Goal: Task Accomplishment & Management: Complete application form

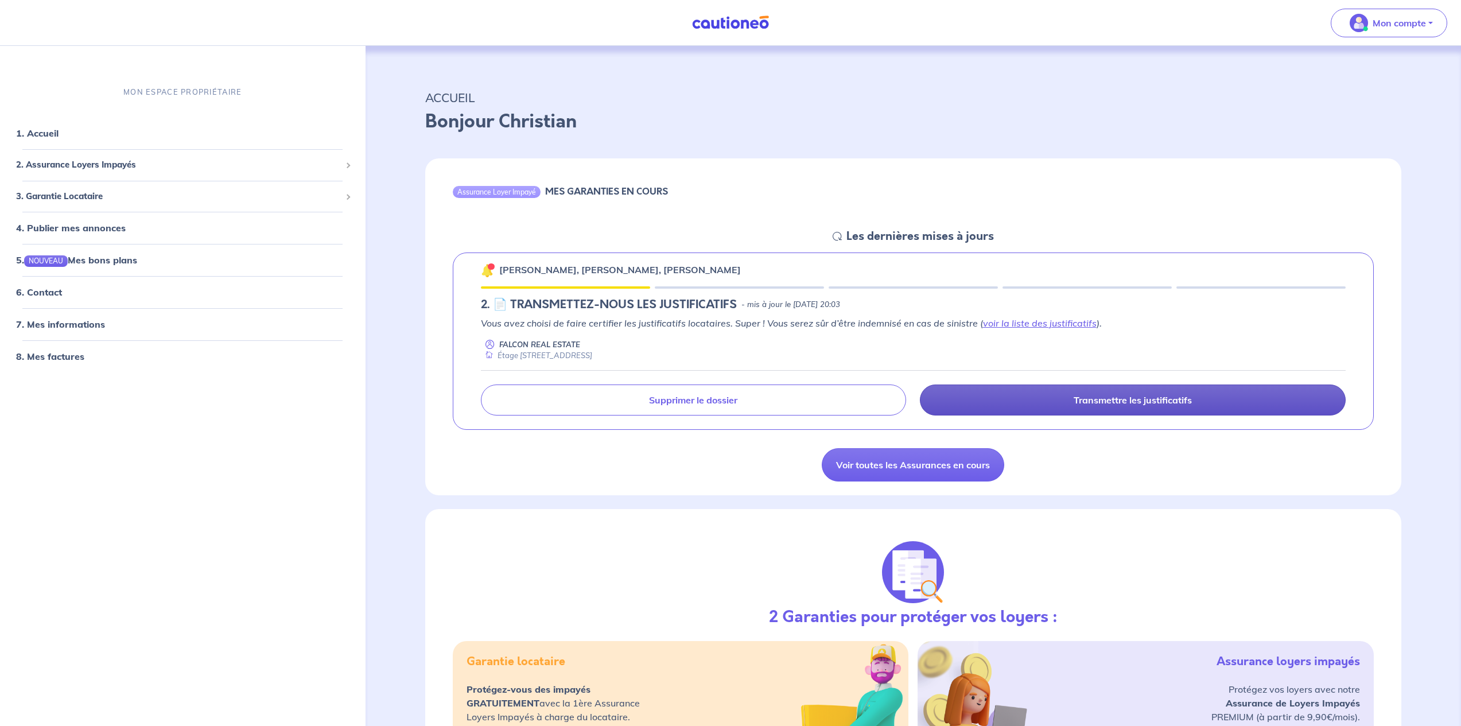
click at [1071, 406] on link "Transmettre les justificatifs" at bounding box center [1133, 400] width 426 height 31
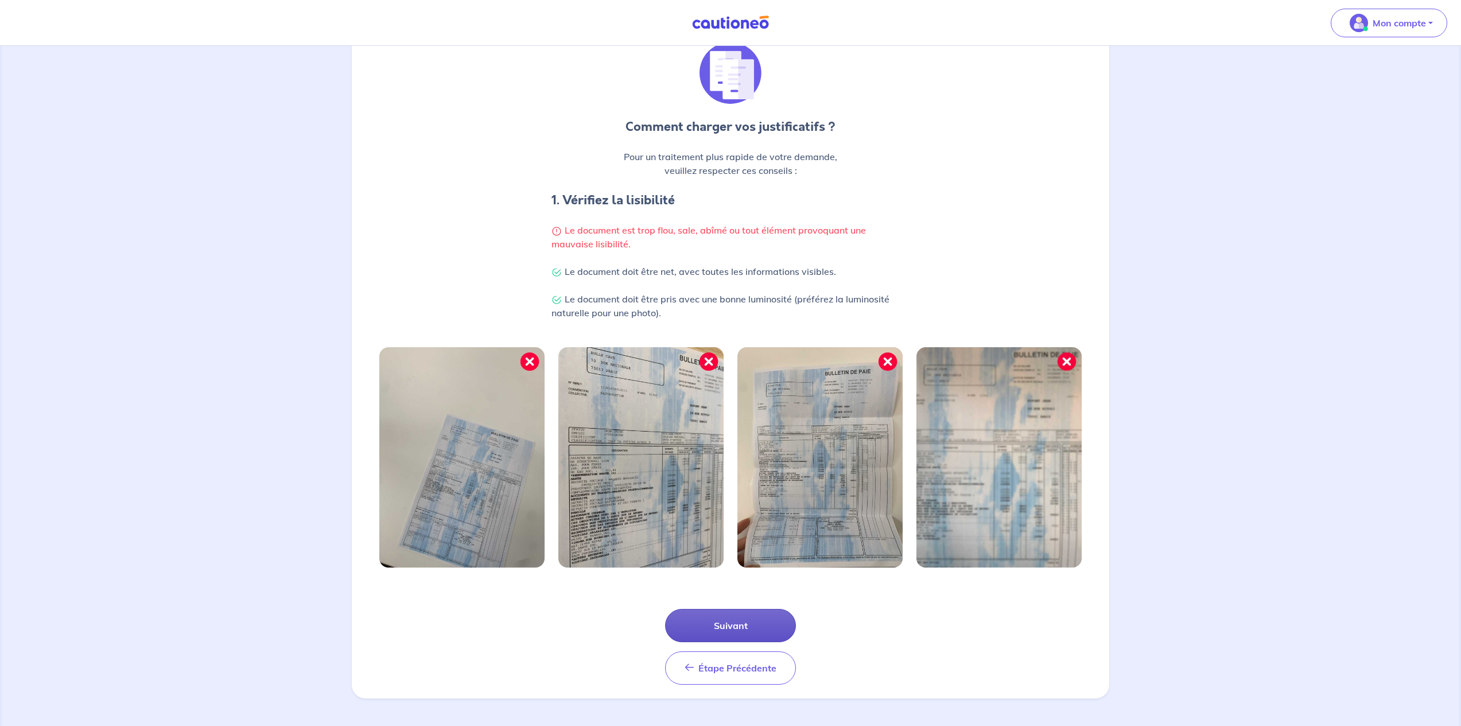
click at [731, 624] on button "Suivant" at bounding box center [730, 625] width 131 height 33
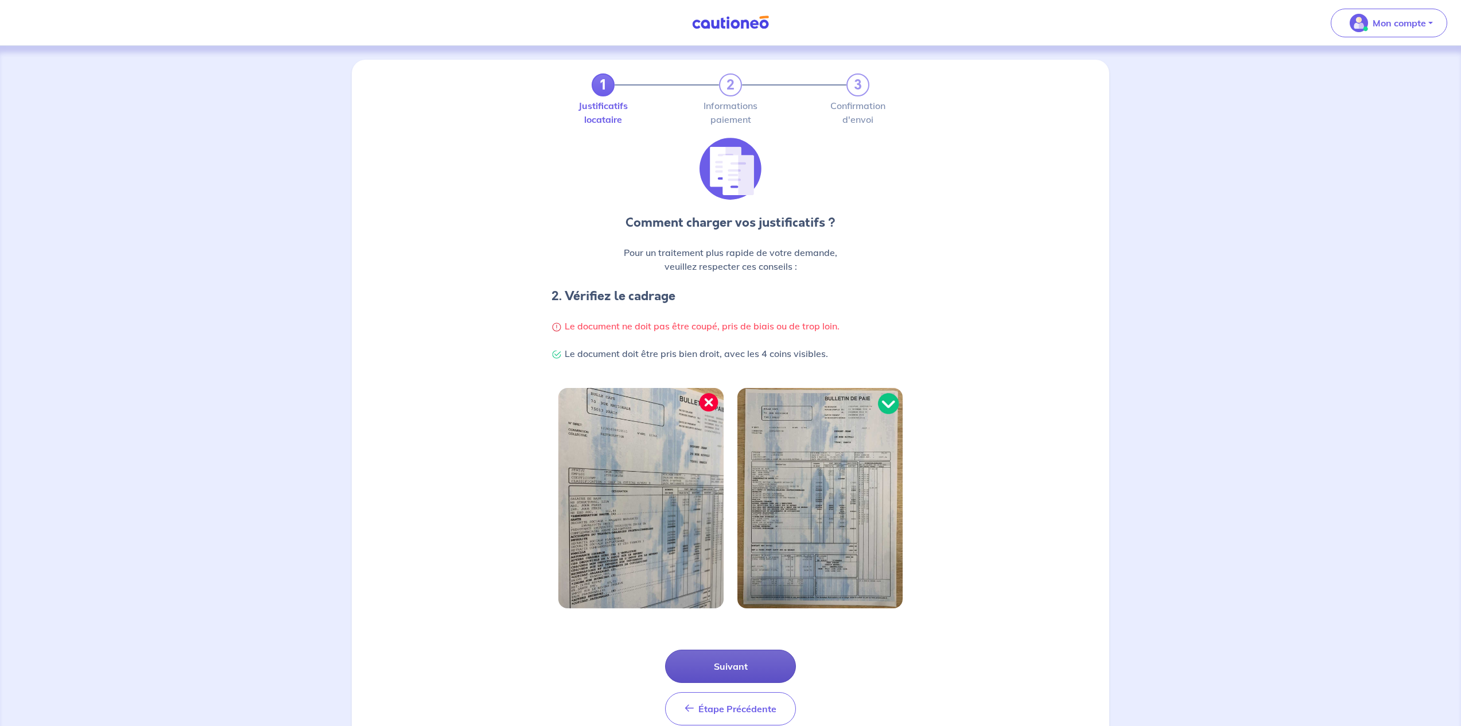
click at [748, 651] on button "Suivant" at bounding box center [730, 666] width 131 height 33
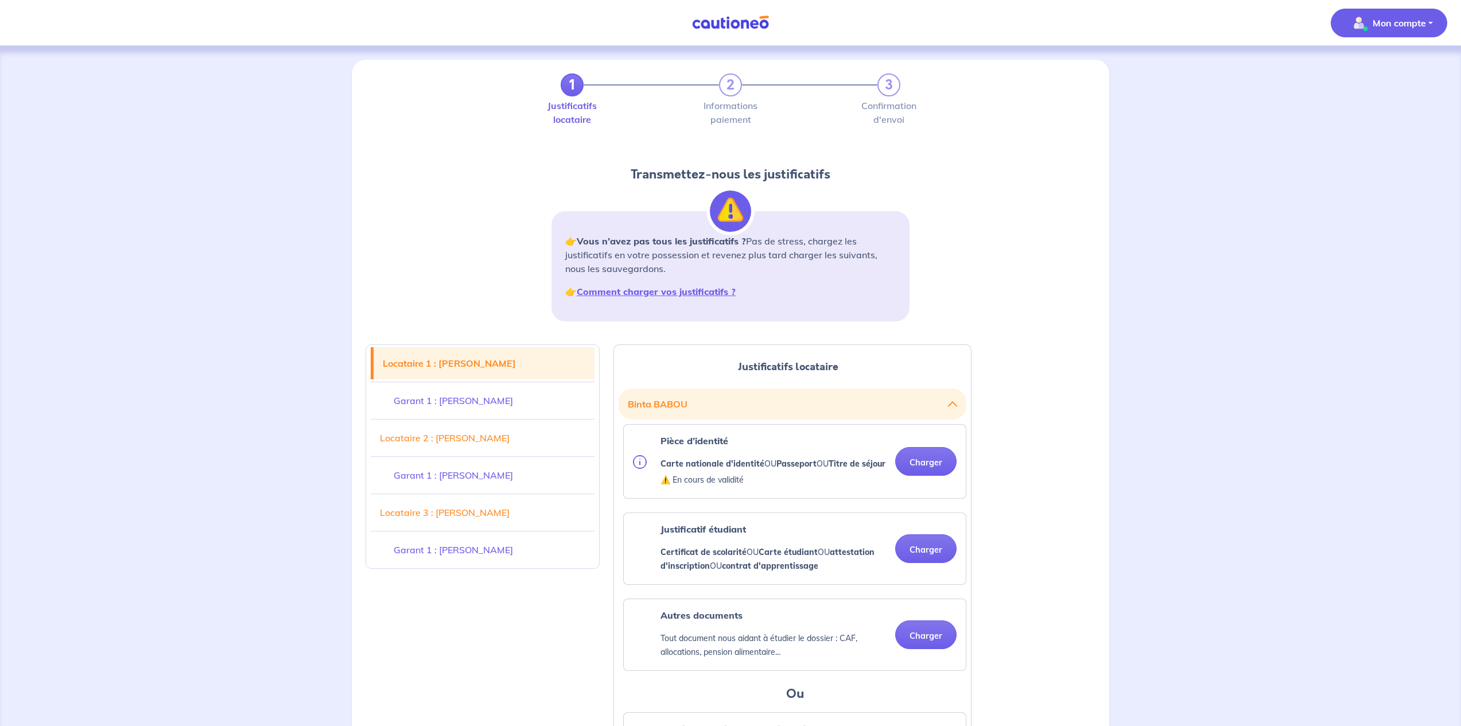
click at [1422, 24] on p "Mon compte" at bounding box center [1399, 23] width 53 height 14
click at [1388, 67] on link "Mes informations" at bounding box center [1378, 71] width 92 height 18
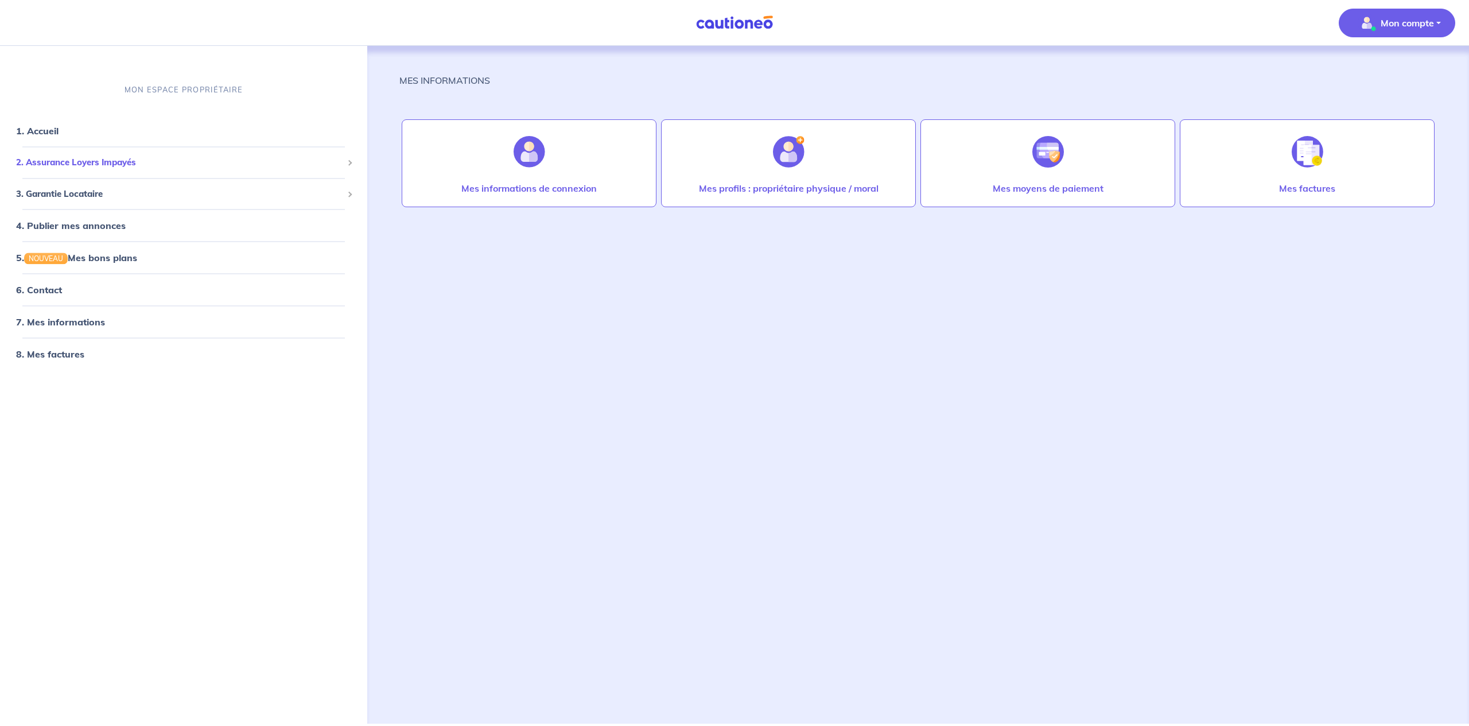
click at [91, 168] on div "2. Assurance Loyers Impayés" at bounding box center [184, 163] width 358 height 22
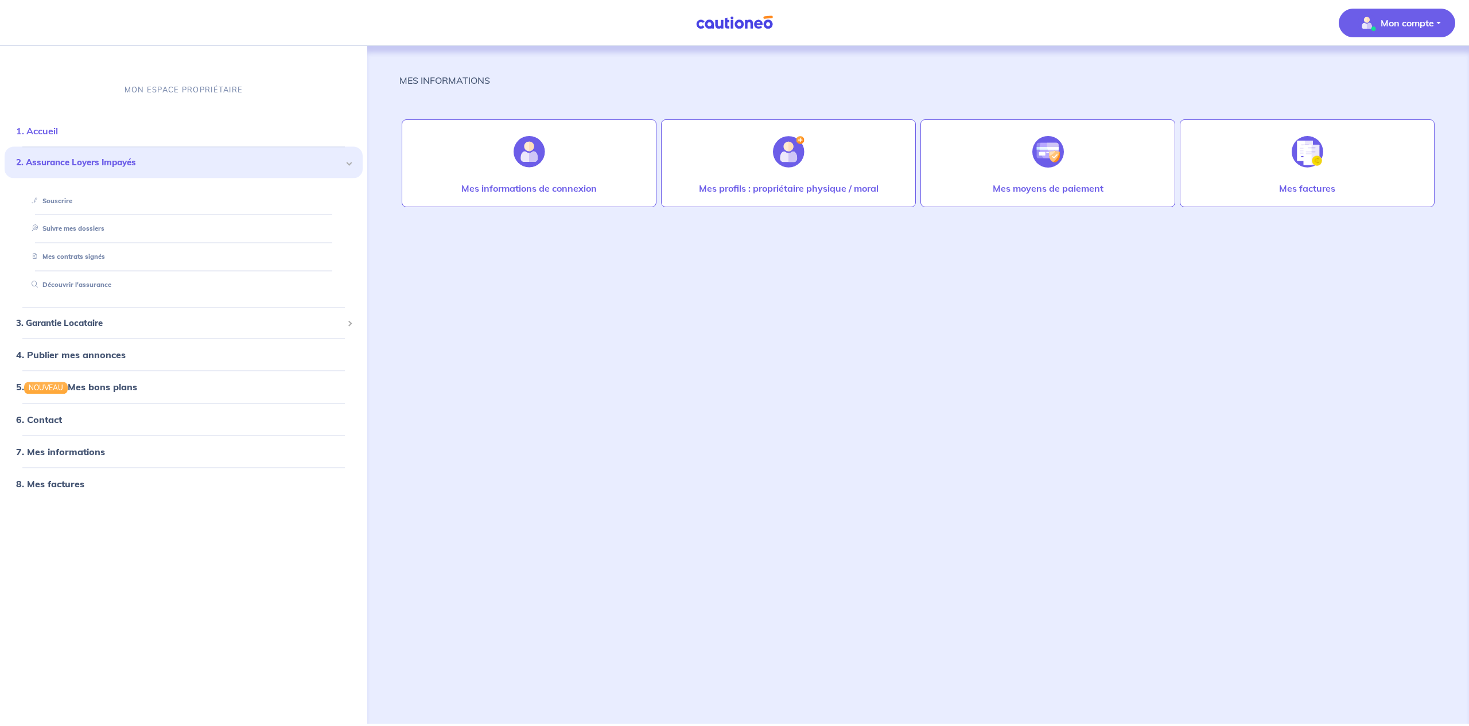
click at [44, 131] on link "1. Accueil" at bounding box center [37, 130] width 42 height 11
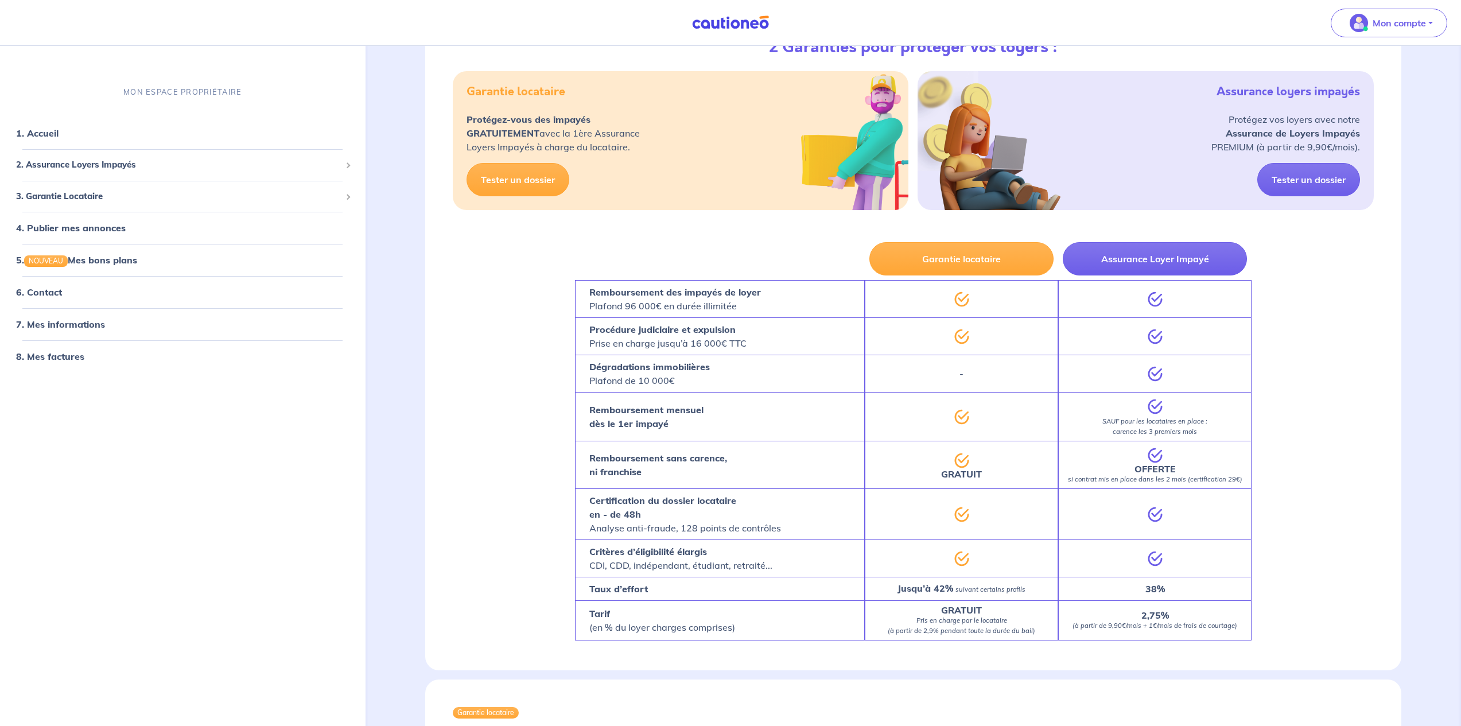
scroll to position [165, 0]
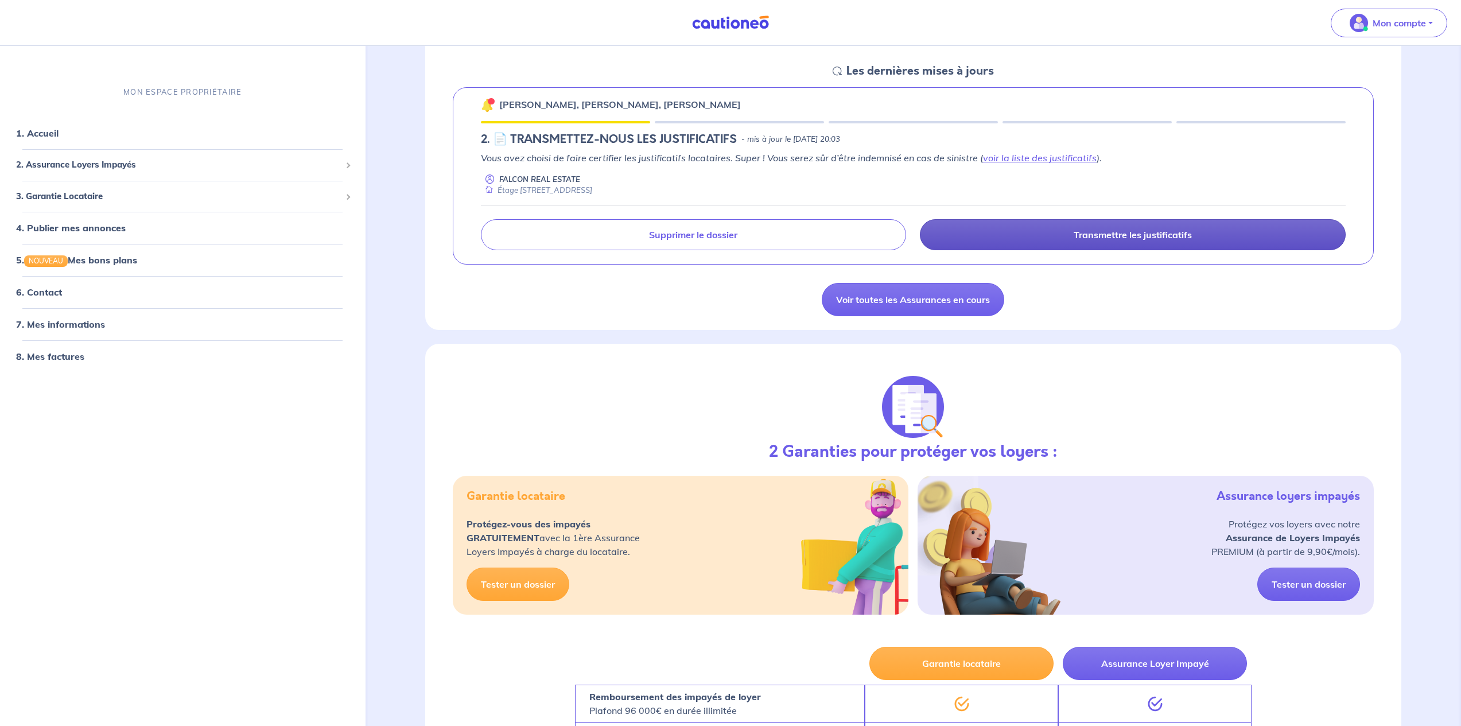
click at [1204, 232] on link "Transmettre les justificatifs" at bounding box center [1133, 234] width 426 height 31
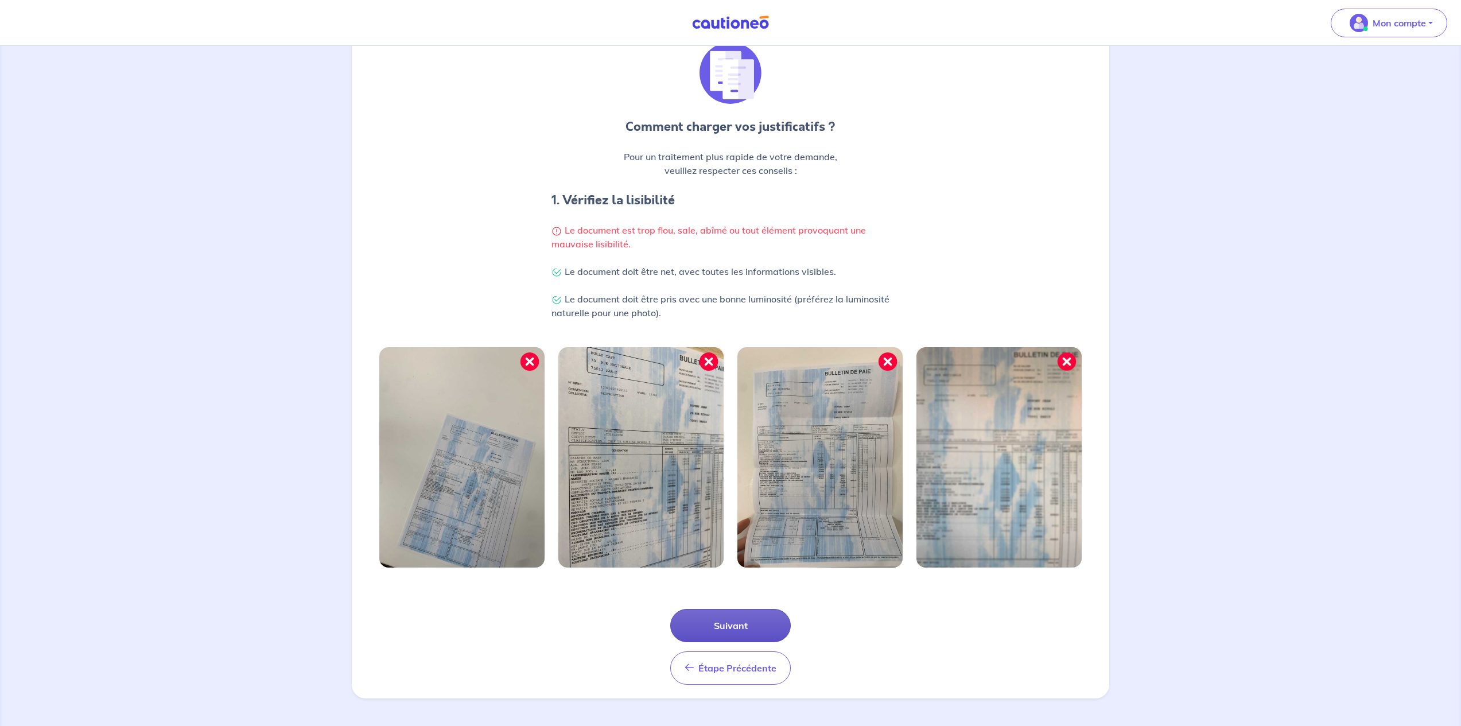
click at [749, 622] on button "Suivant" at bounding box center [730, 625] width 121 height 33
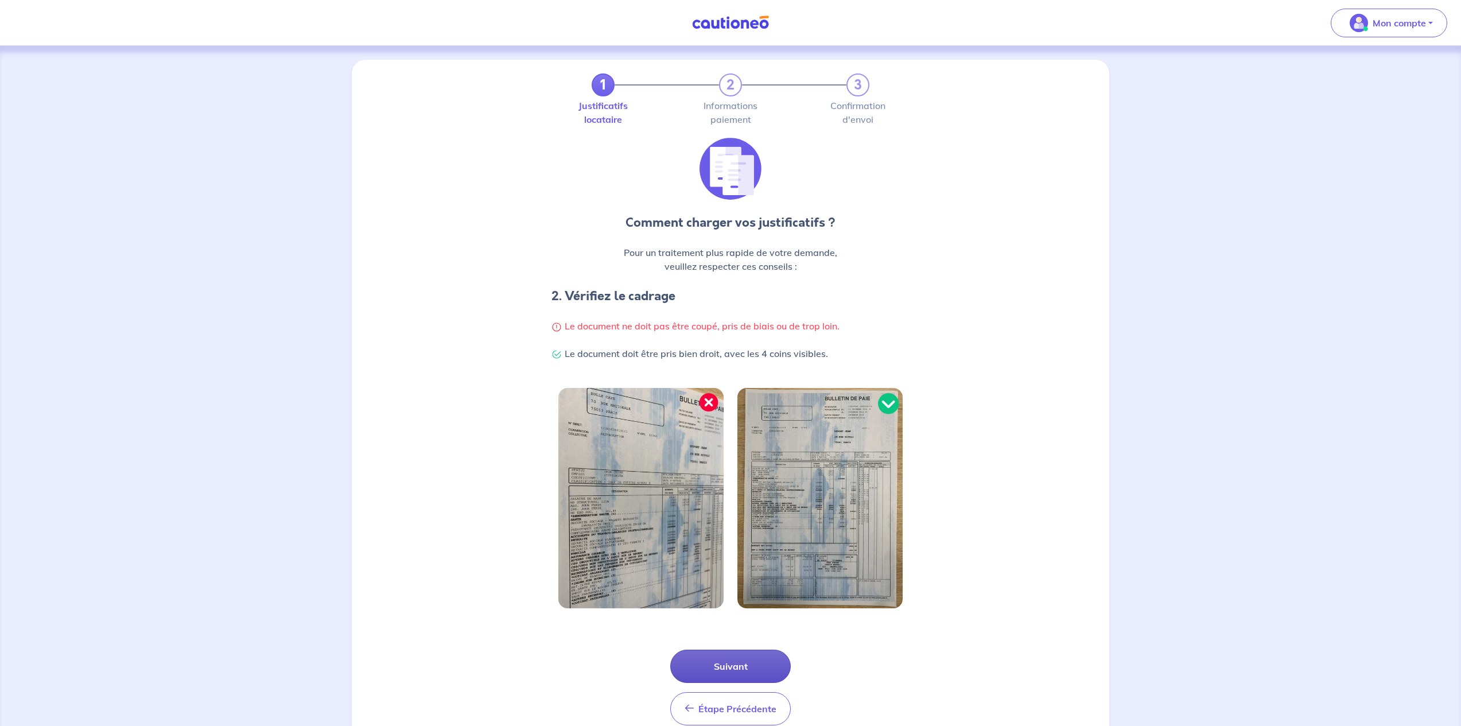
click at [749, 622] on div "Étape Précédente Précédent Suivant" at bounding box center [731, 673] width 744 height 103
click at [754, 661] on button "Suivant" at bounding box center [730, 666] width 121 height 33
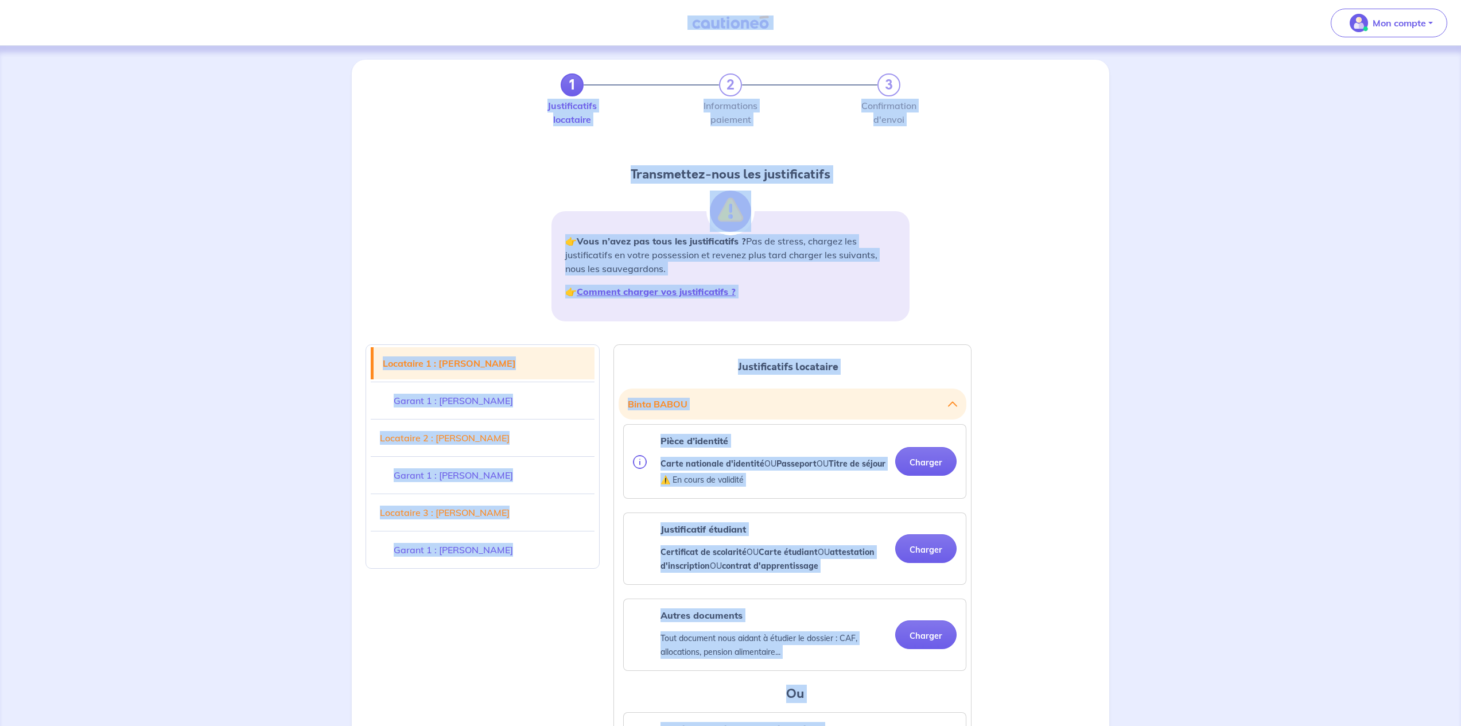
scroll to position [134, 0]
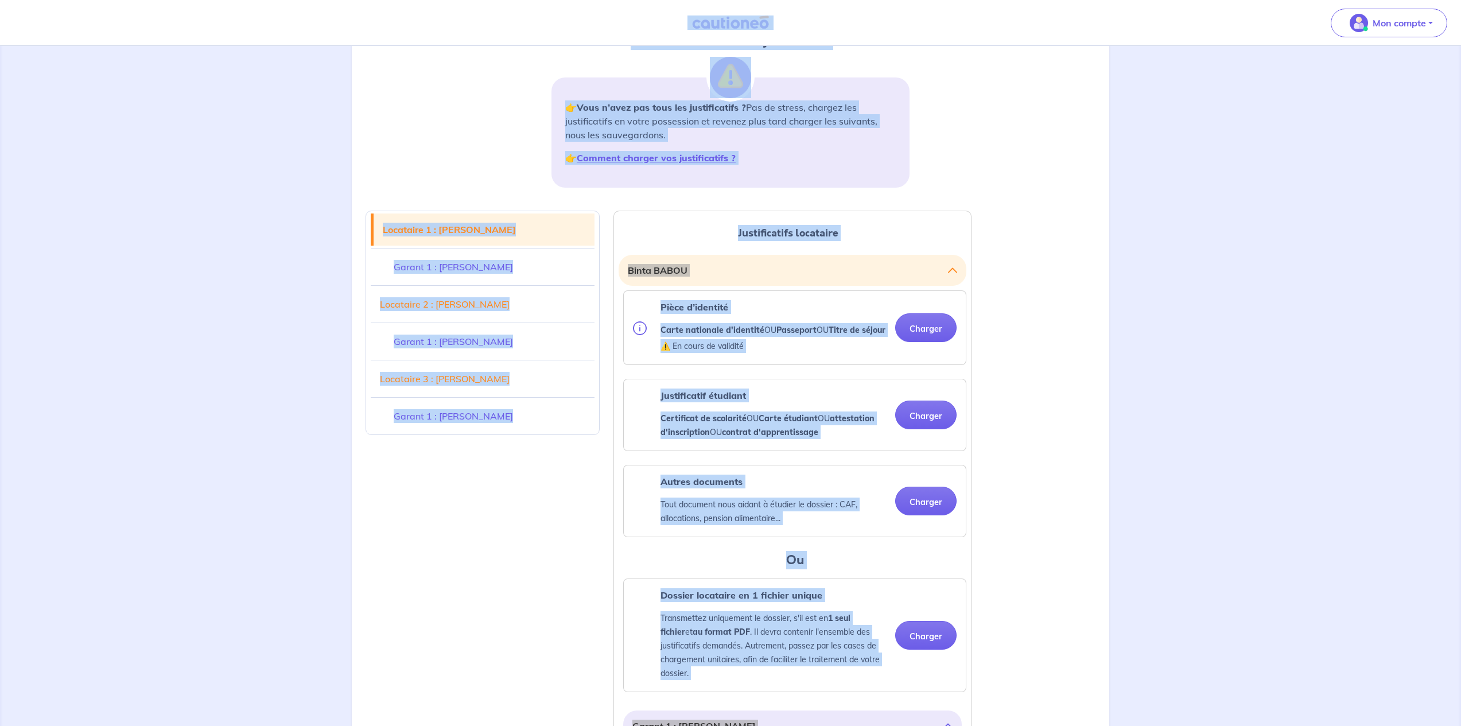
drag, startPoint x: 579, startPoint y: 715, endPoint x: 1137, endPoint y: 457, distance: 614.8
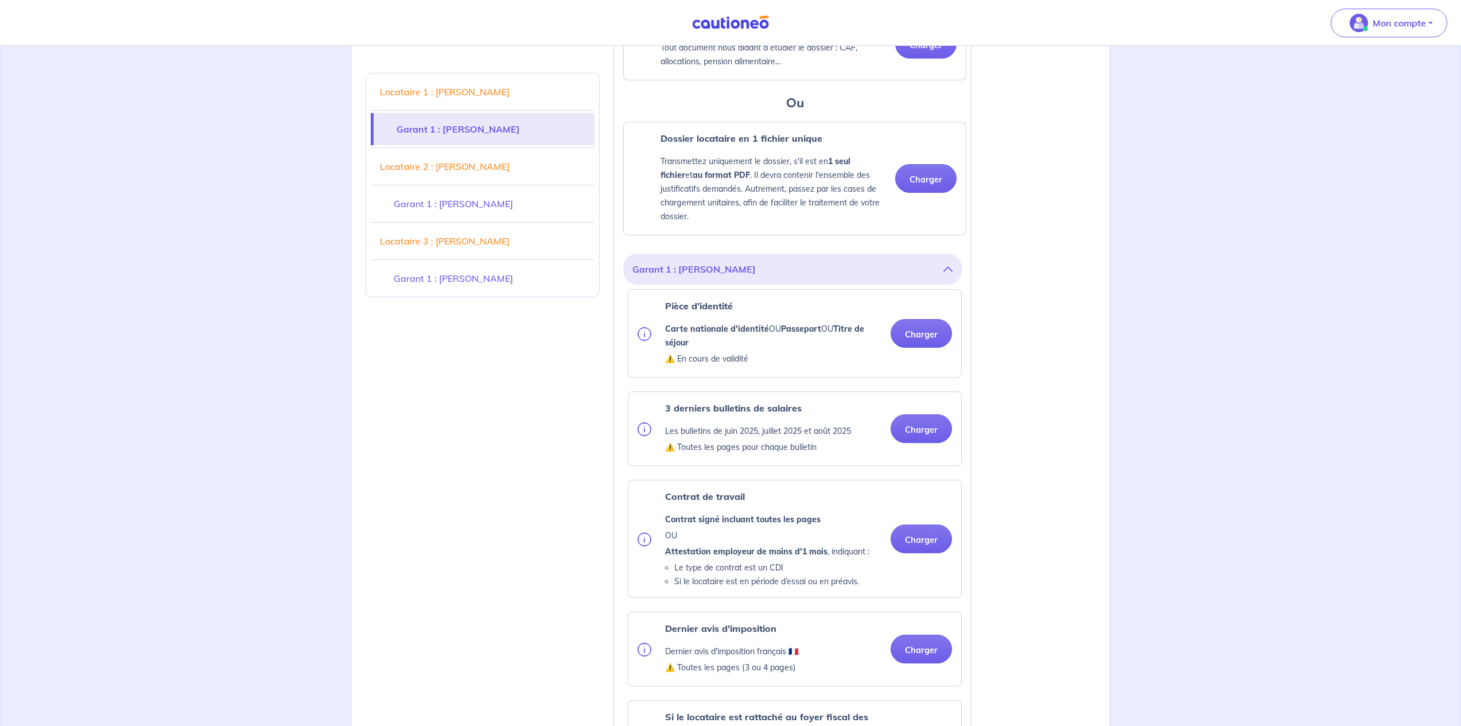
scroll to position [31, 0]
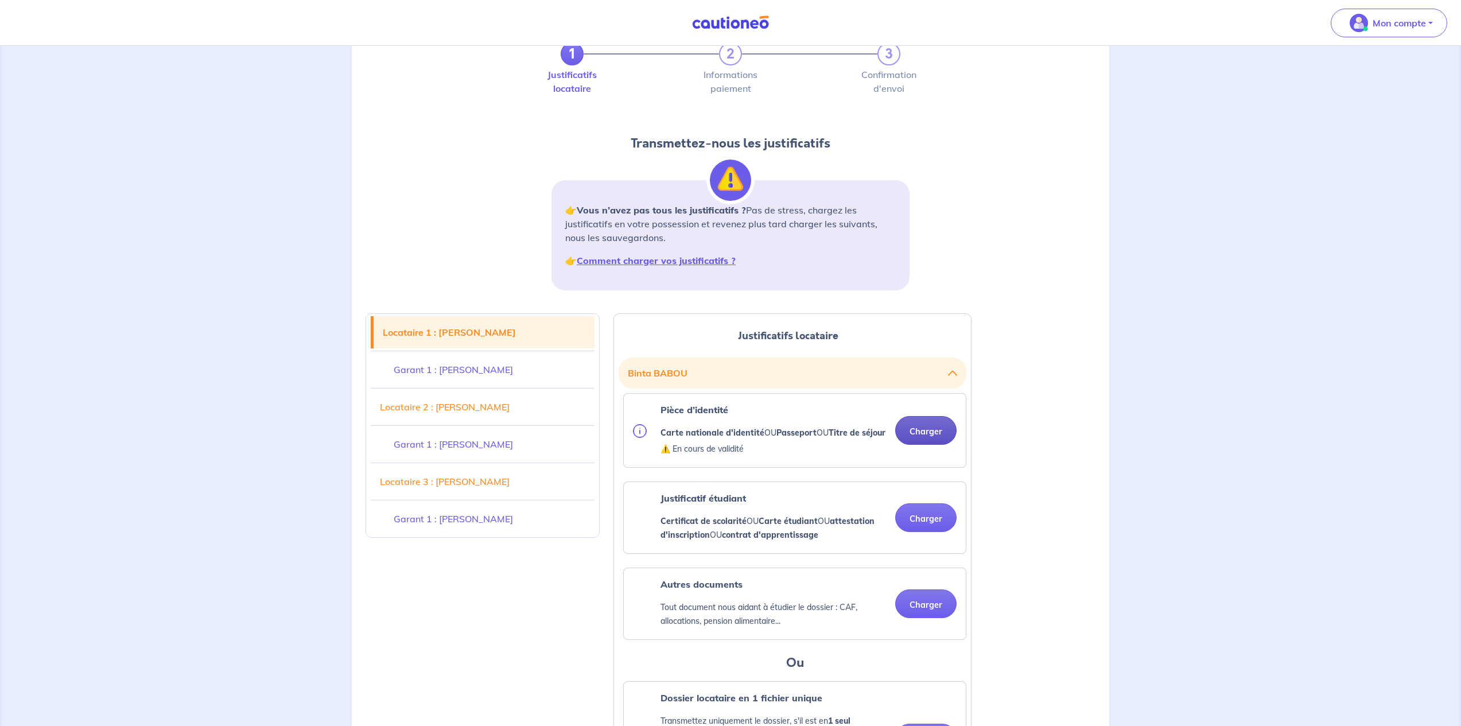
click at [917, 439] on button "Charger" at bounding box center [925, 430] width 61 height 29
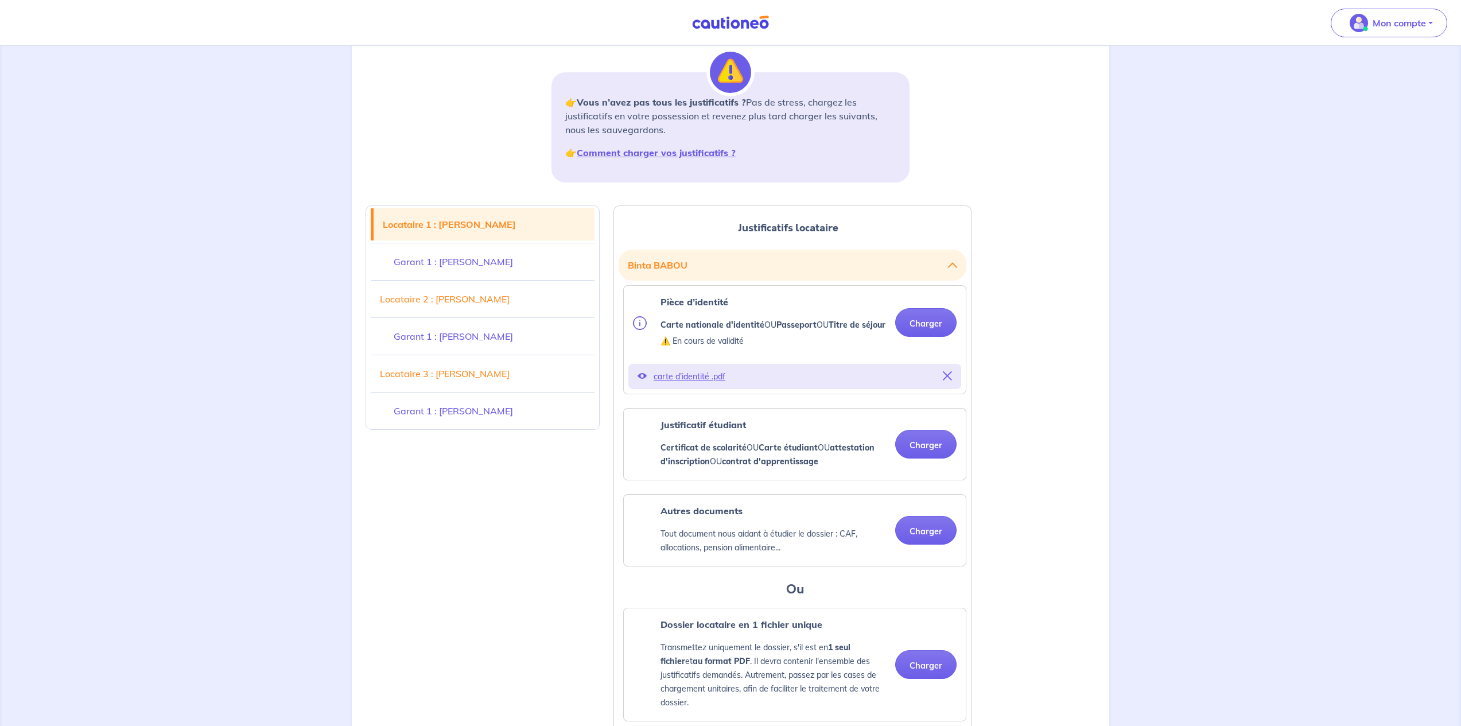
scroll to position [141, 0]
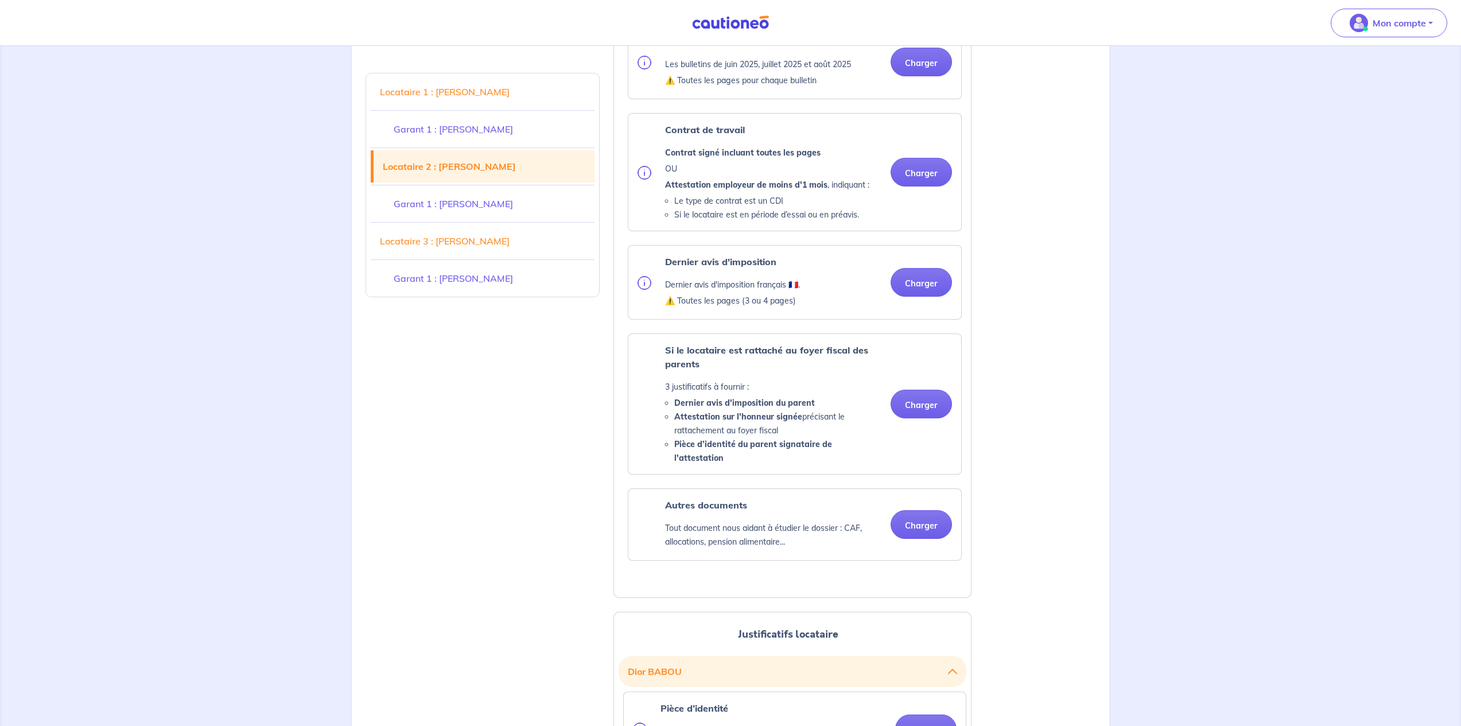
scroll to position [1352, 0]
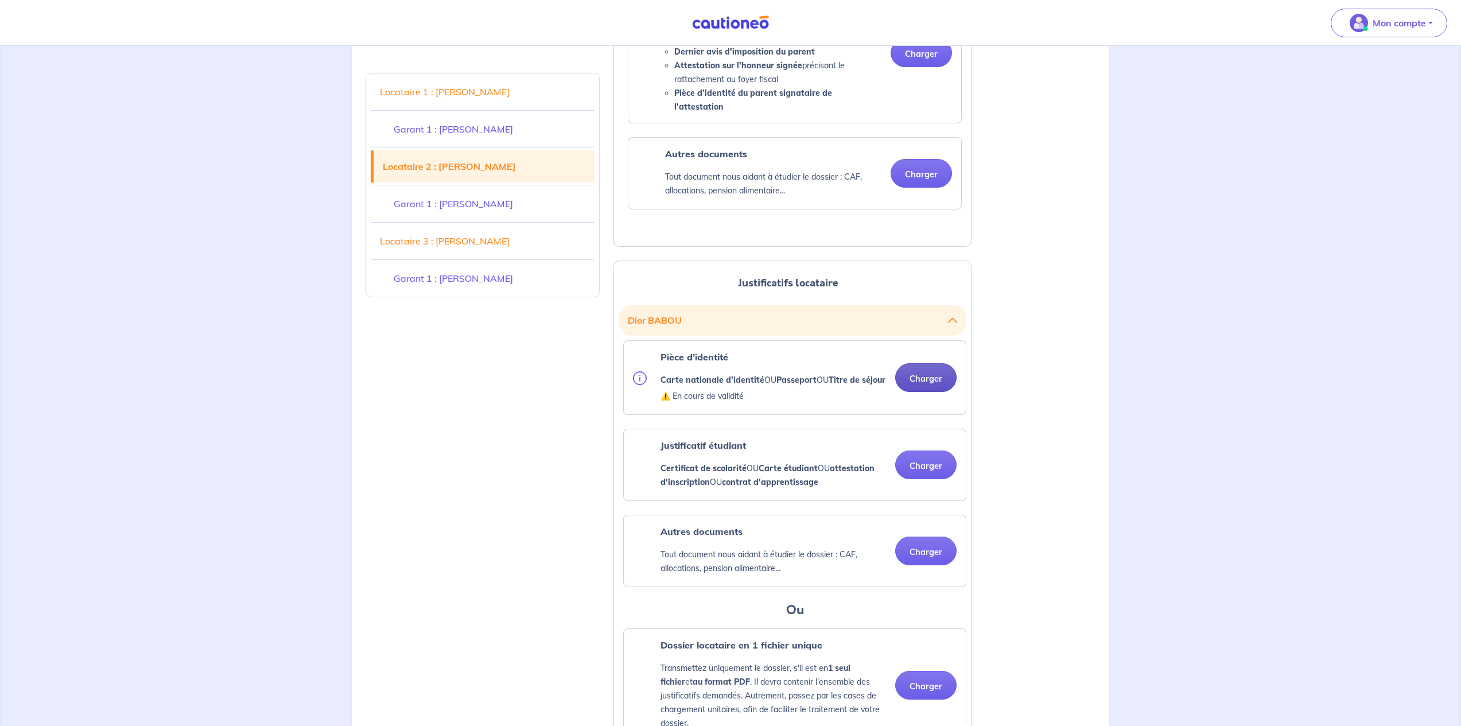
click at [936, 387] on button "Charger" at bounding box center [925, 377] width 61 height 29
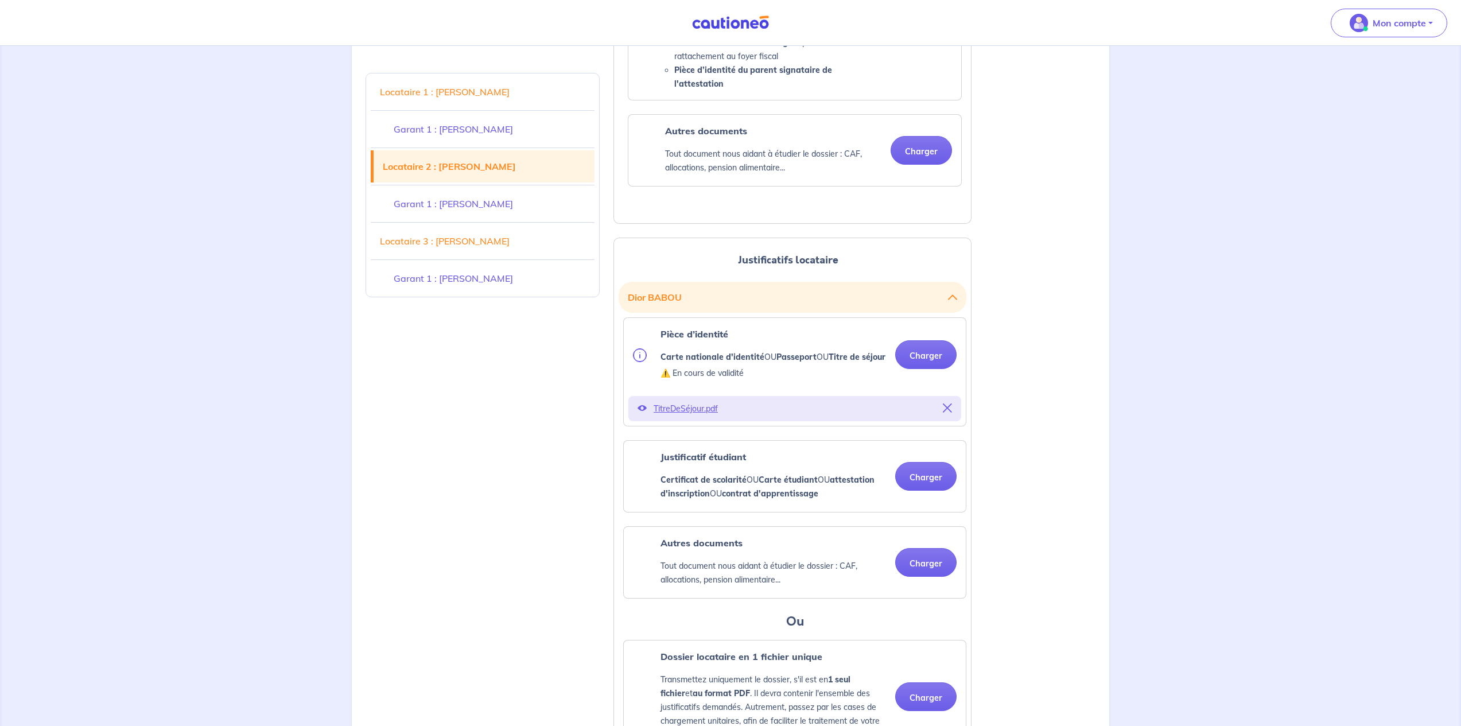
scroll to position [1445, 0]
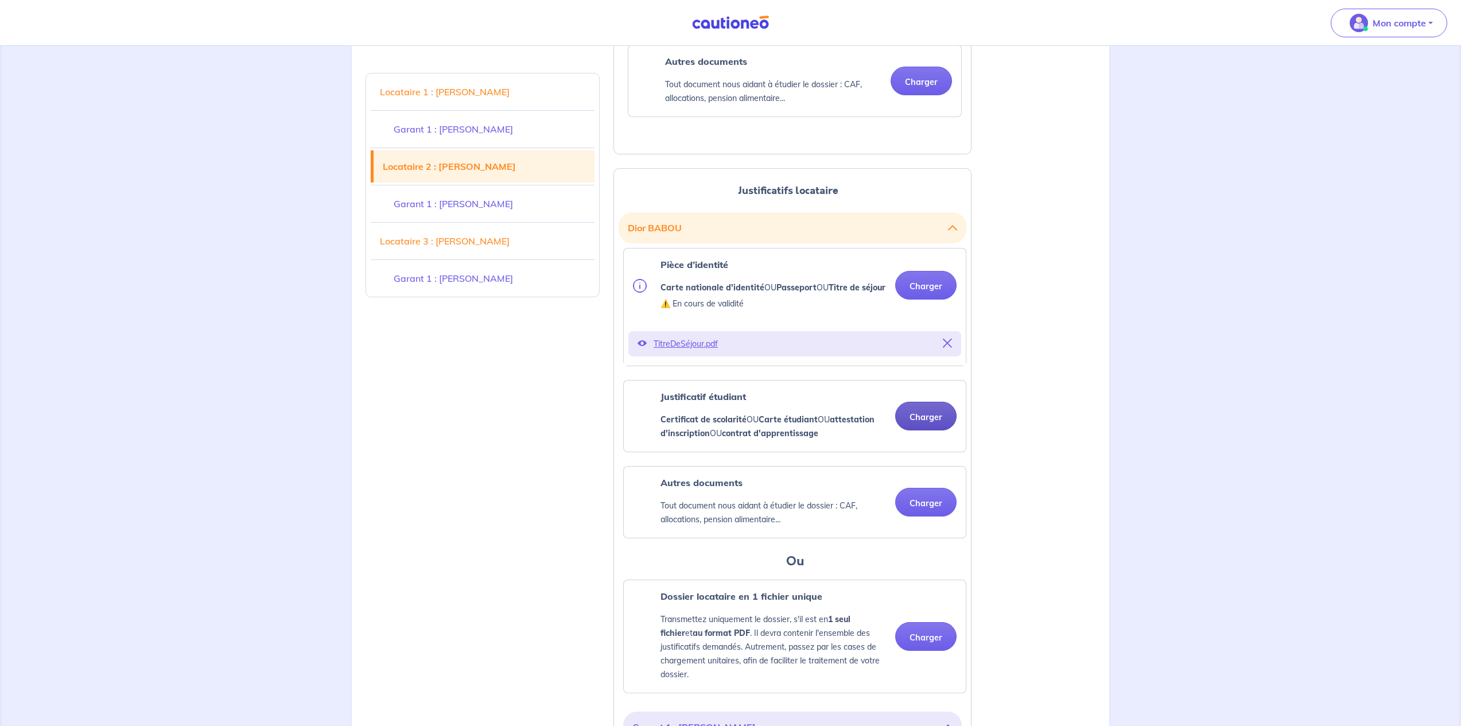
click at [926, 430] on button "Charger" at bounding box center [925, 416] width 61 height 29
click at [938, 430] on button "Charger" at bounding box center [925, 416] width 61 height 29
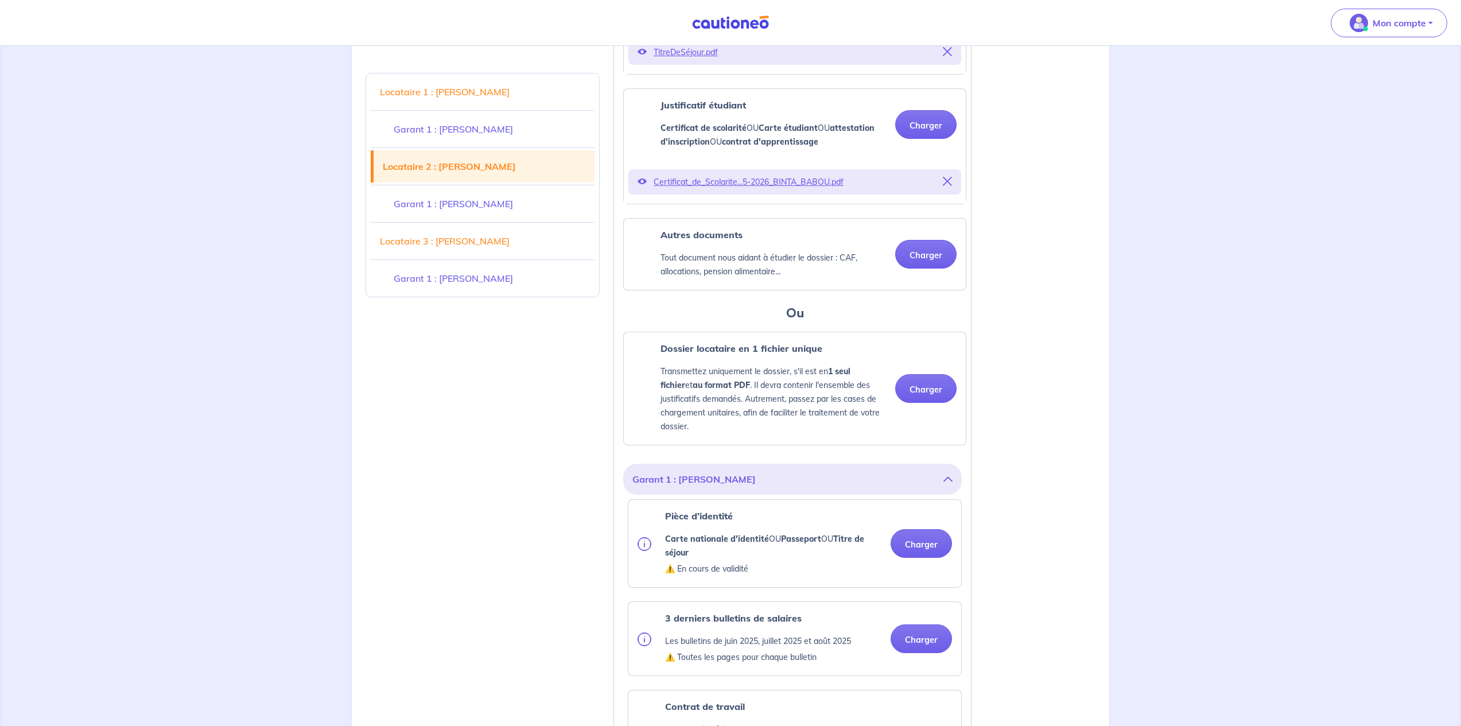
scroll to position [1636, 0]
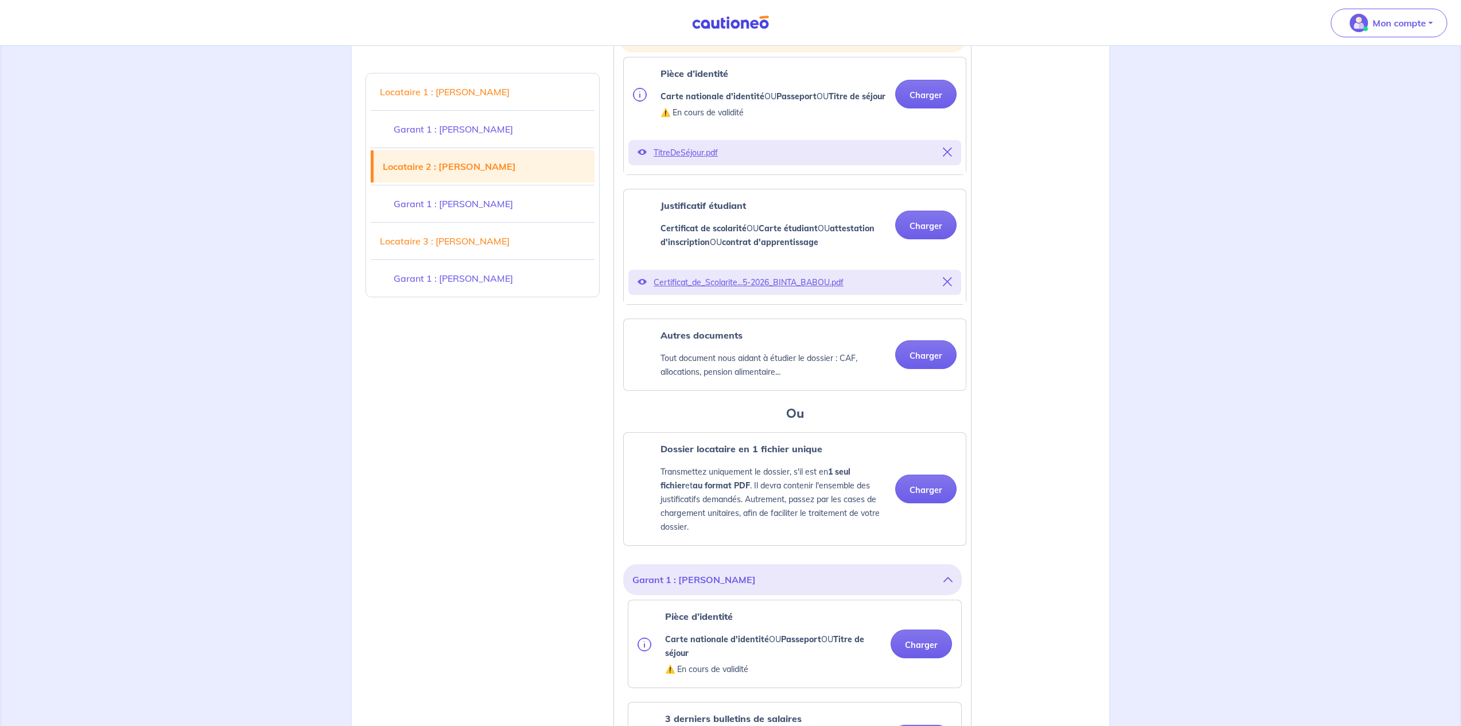
click at [948, 286] on icon at bounding box center [947, 281] width 9 height 9
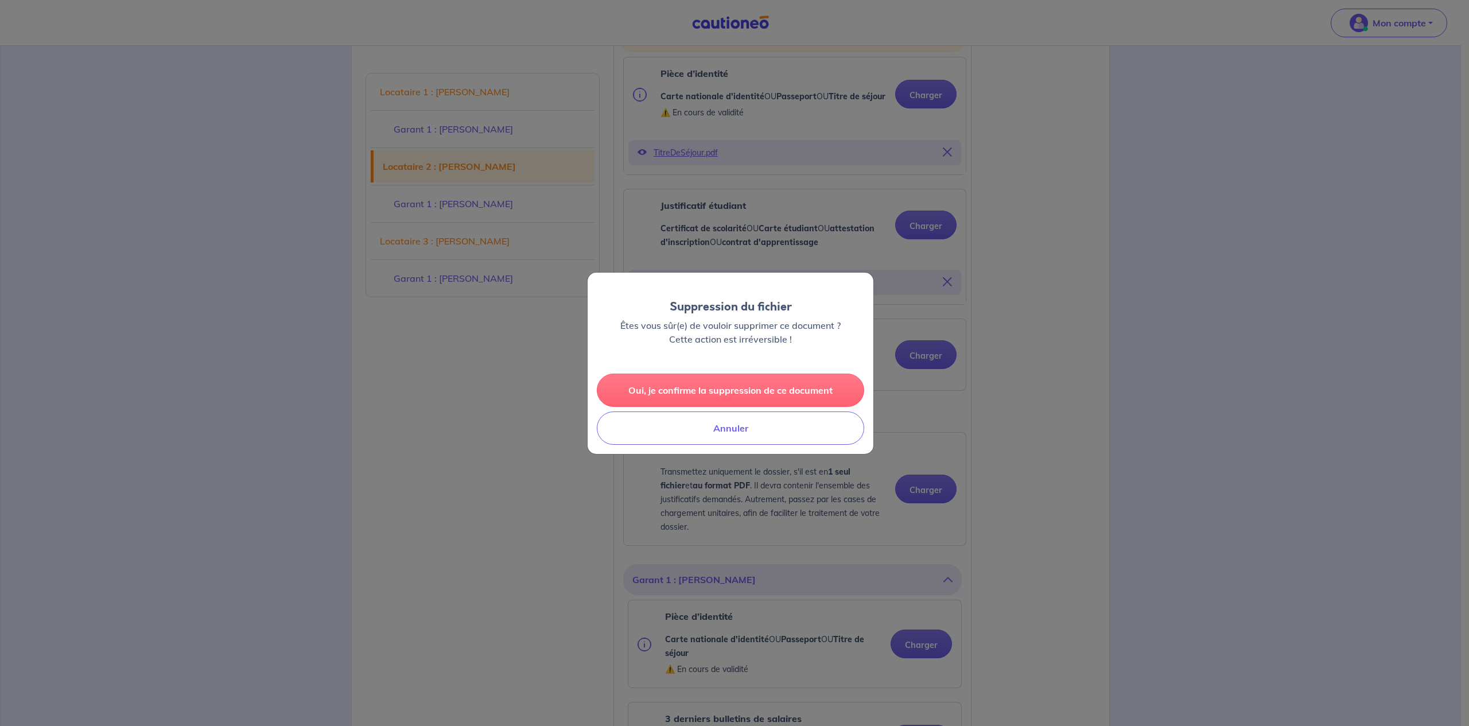
click at [728, 391] on button "Oui, je confirme la suppression de ce document" at bounding box center [730, 390] width 267 height 33
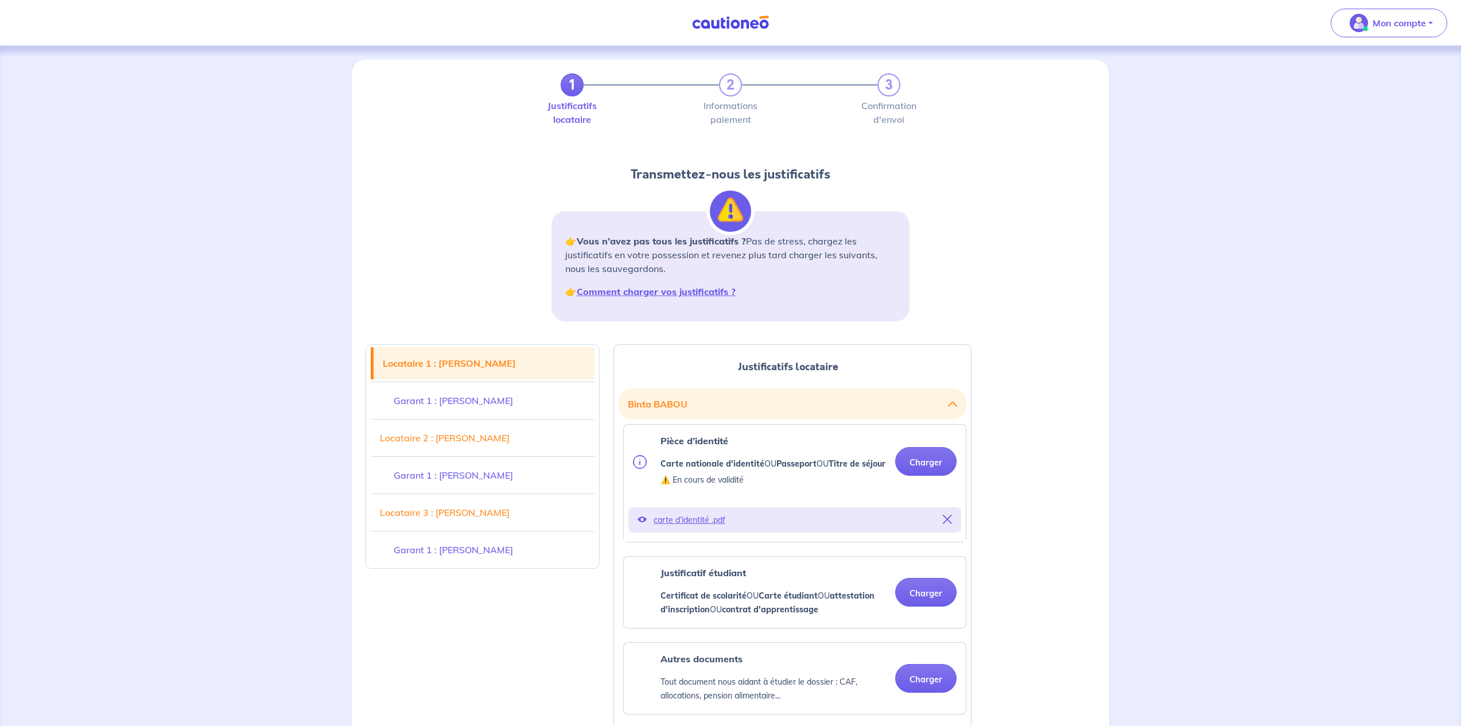
scroll to position [328, 0]
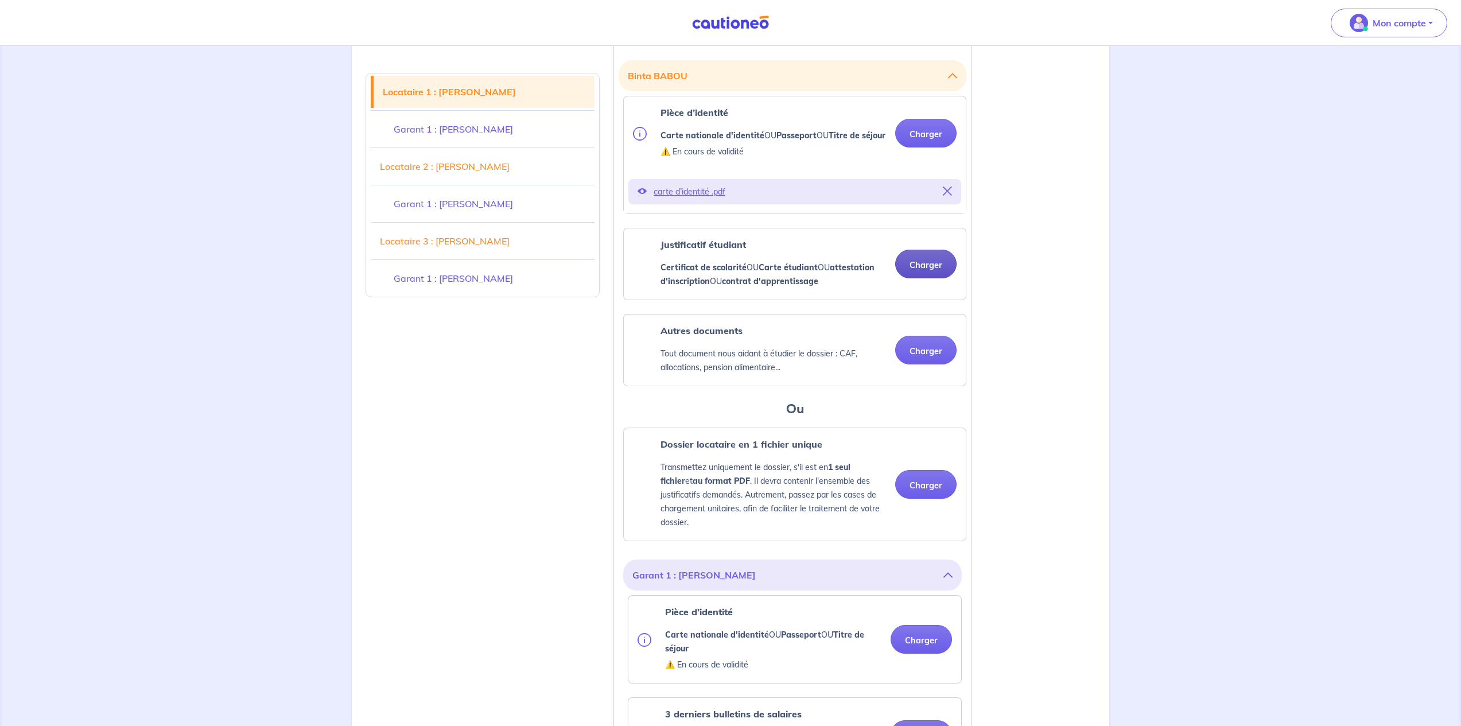
click at [926, 278] on button "Charger" at bounding box center [925, 264] width 61 height 29
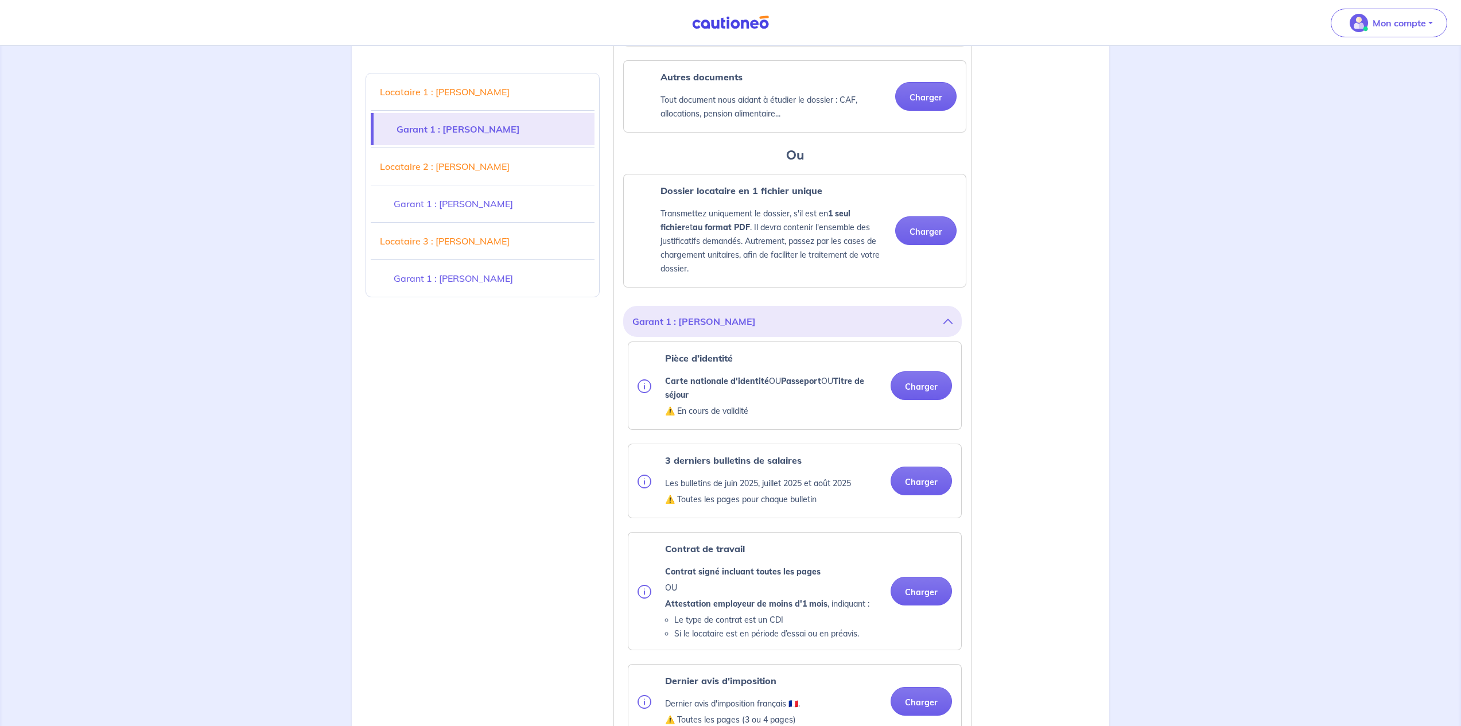
scroll to position [752, 0]
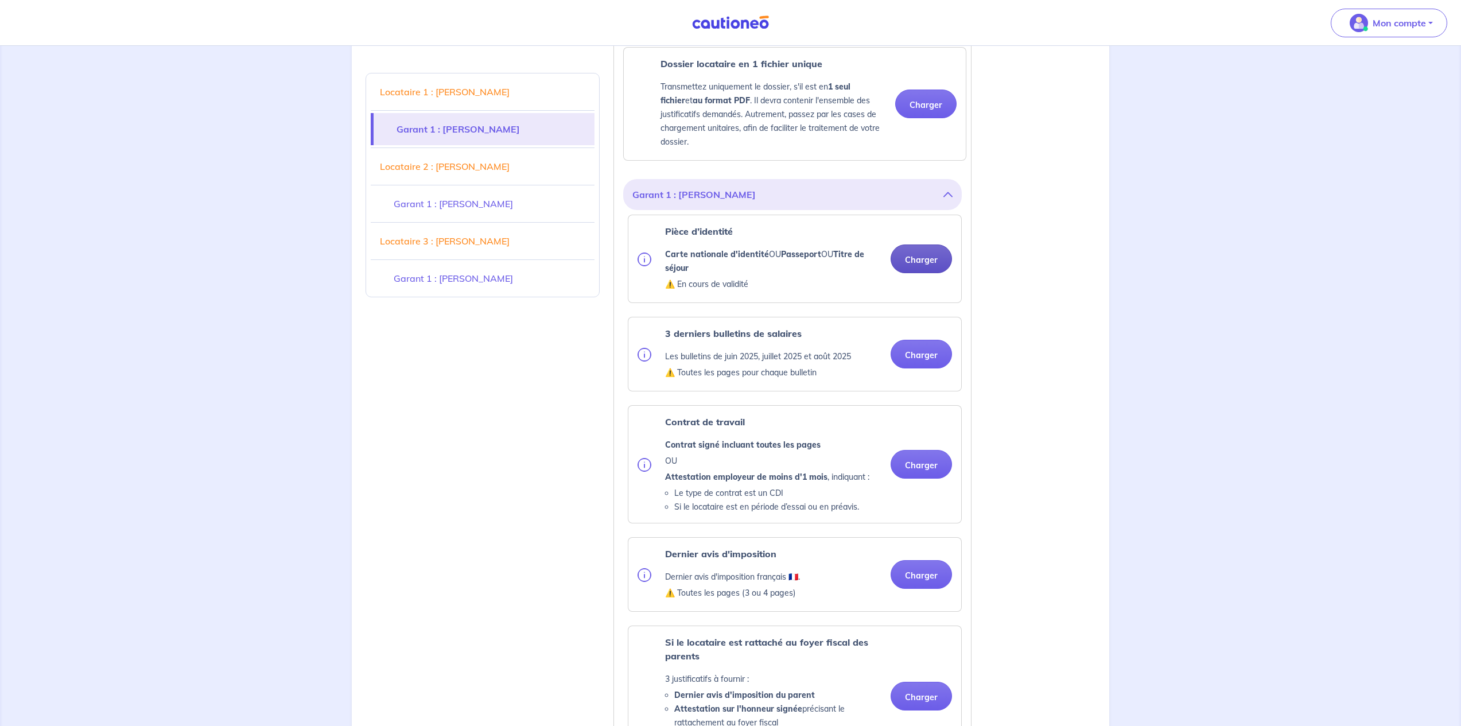
click at [917, 273] on button "Charger" at bounding box center [921, 258] width 61 height 29
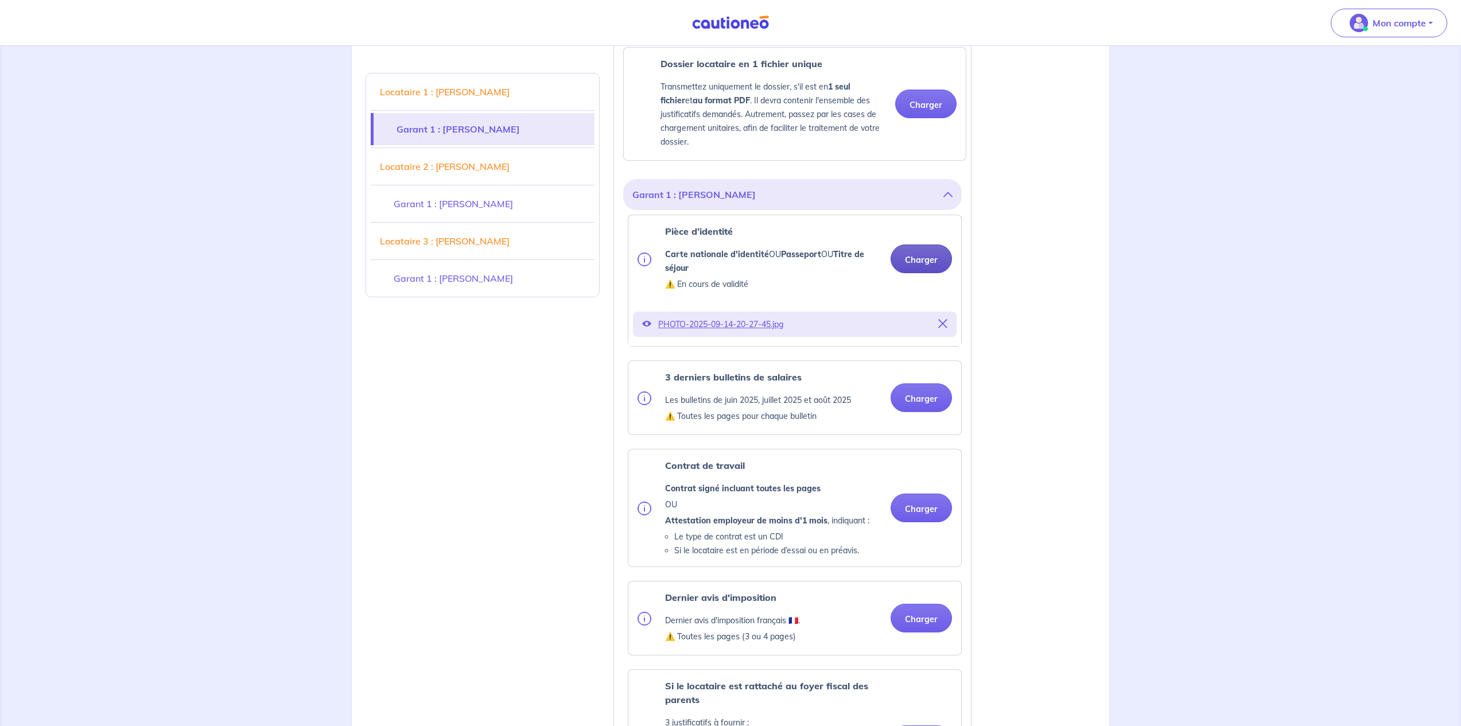
click at [921, 273] on button "Charger" at bounding box center [921, 258] width 61 height 29
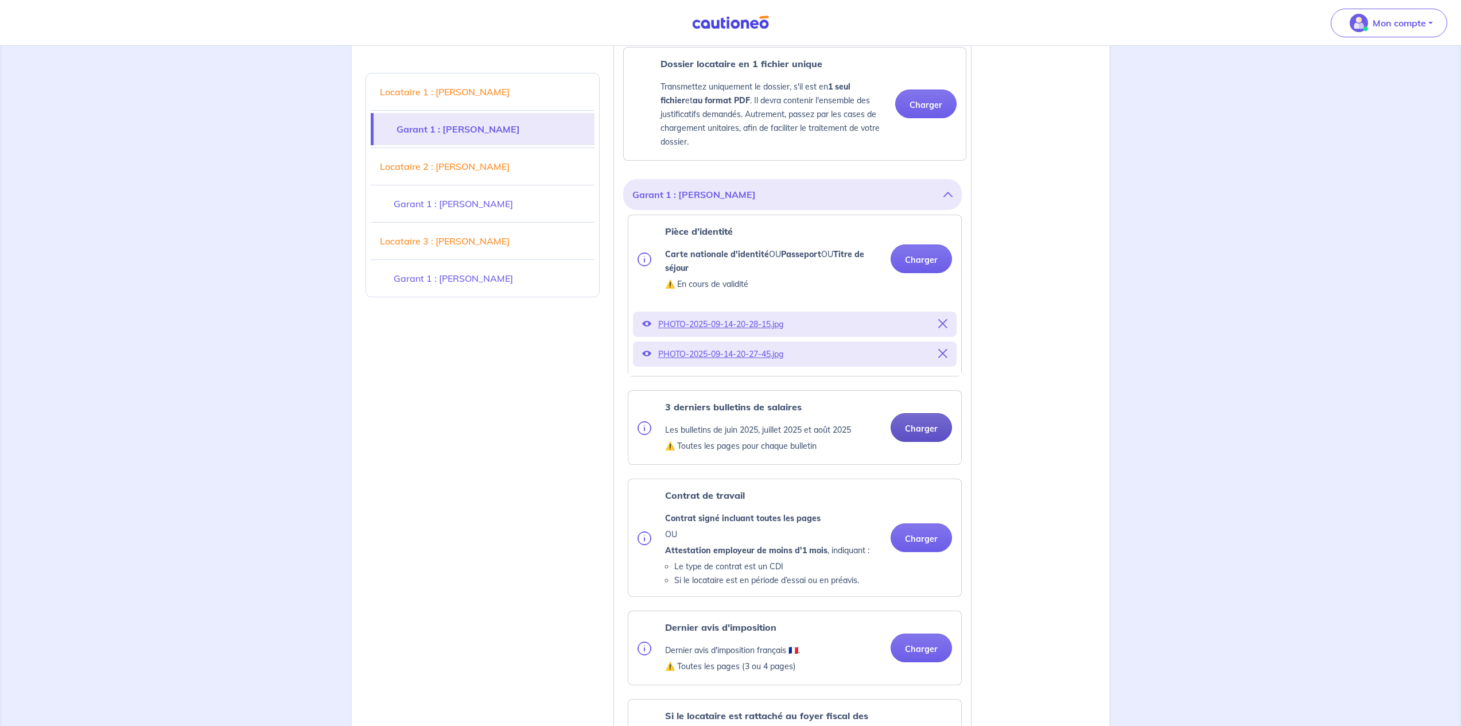
click at [920, 437] on button "Charger" at bounding box center [921, 427] width 61 height 29
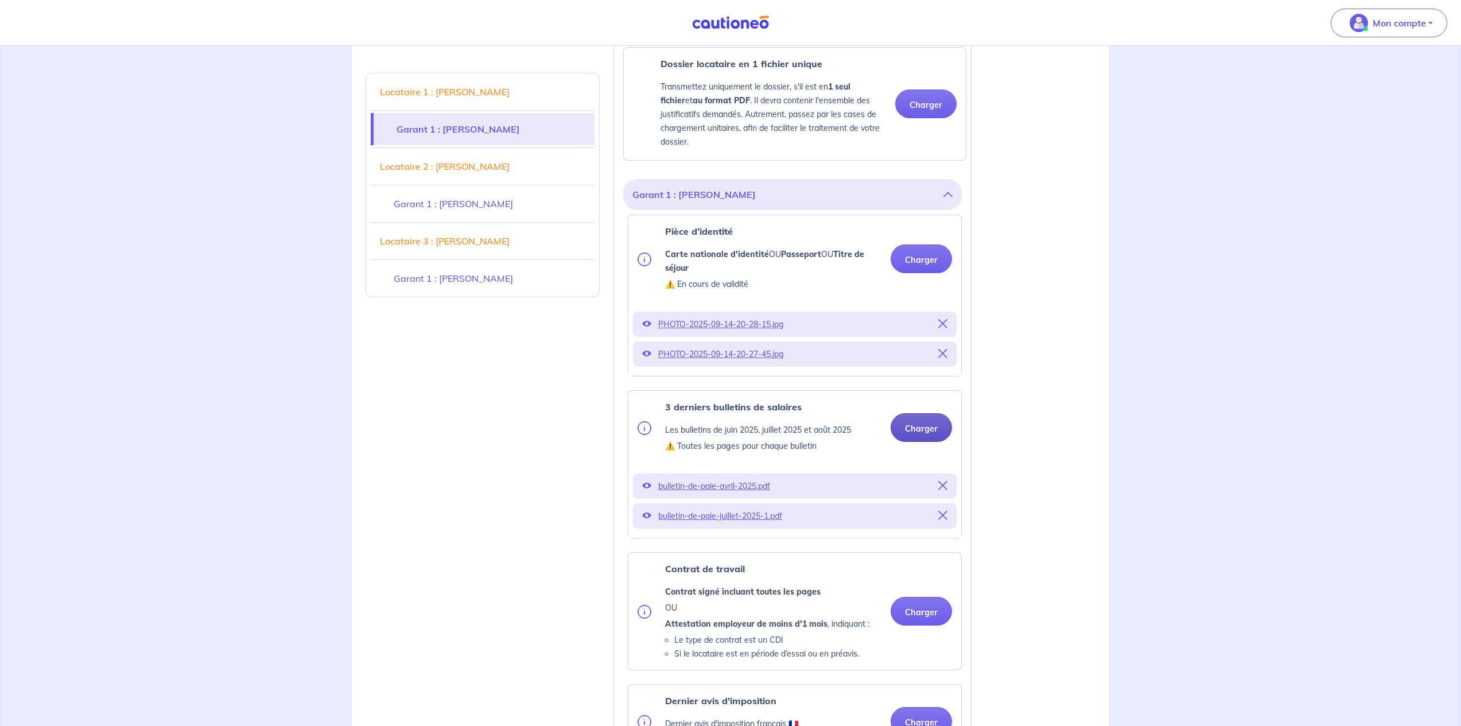
click at [924, 441] on button "Charger" at bounding box center [921, 427] width 61 height 29
click at [944, 490] on icon at bounding box center [942, 485] width 9 height 9
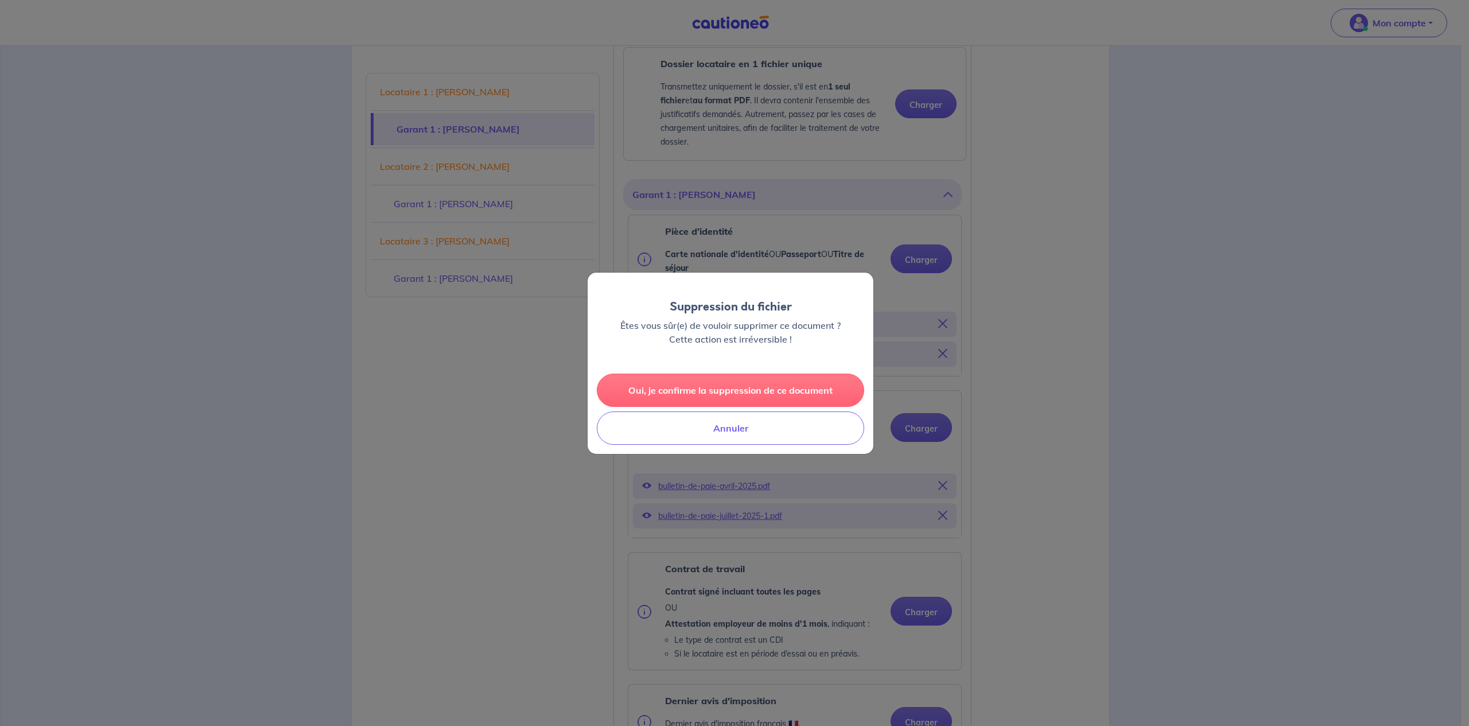
click at [793, 389] on button "Oui, je confirme la suppression de ce document" at bounding box center [730, 390] width 267 height 33
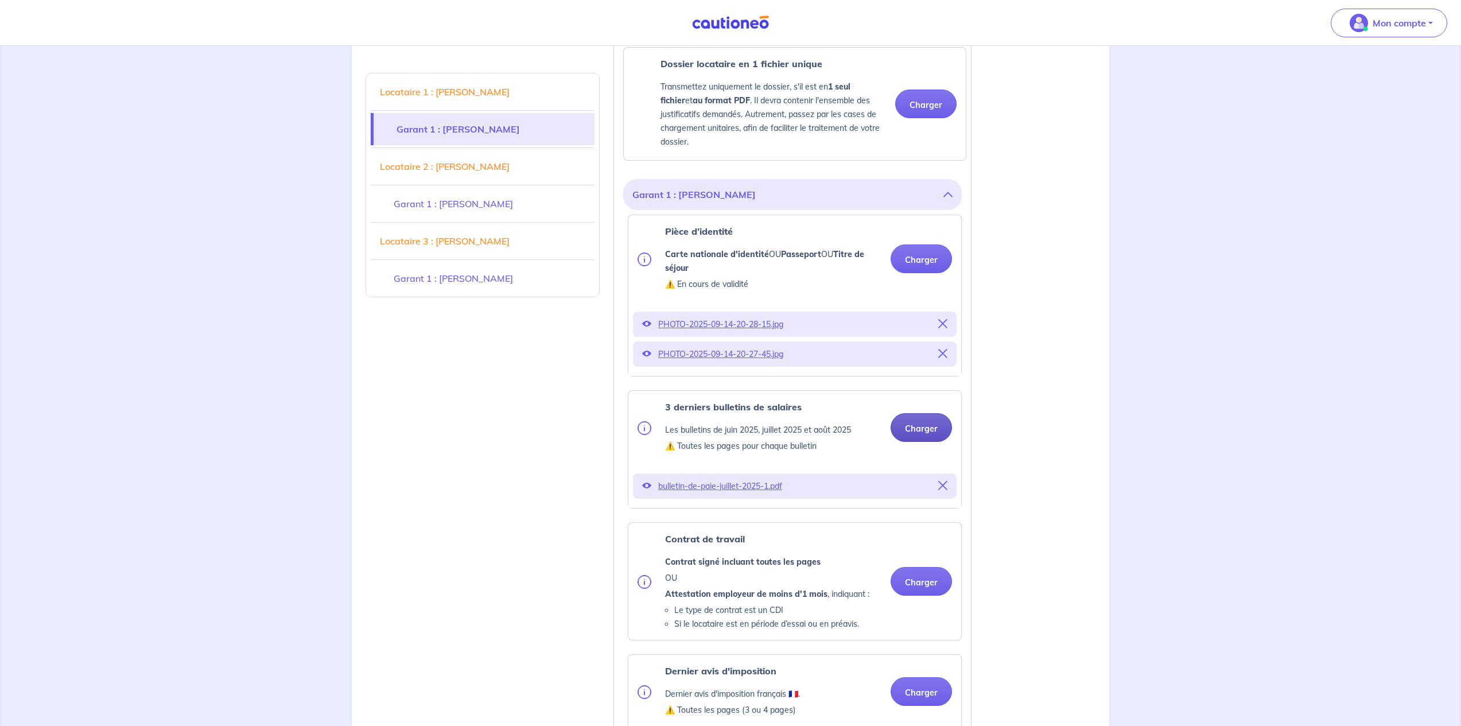
click at [918, 441] on button "Charger" at bounding box center [921, 427] width 61 height 29
click at [921, 441] on button "Charger" at bounding box center [921, 427] width 61 height 29
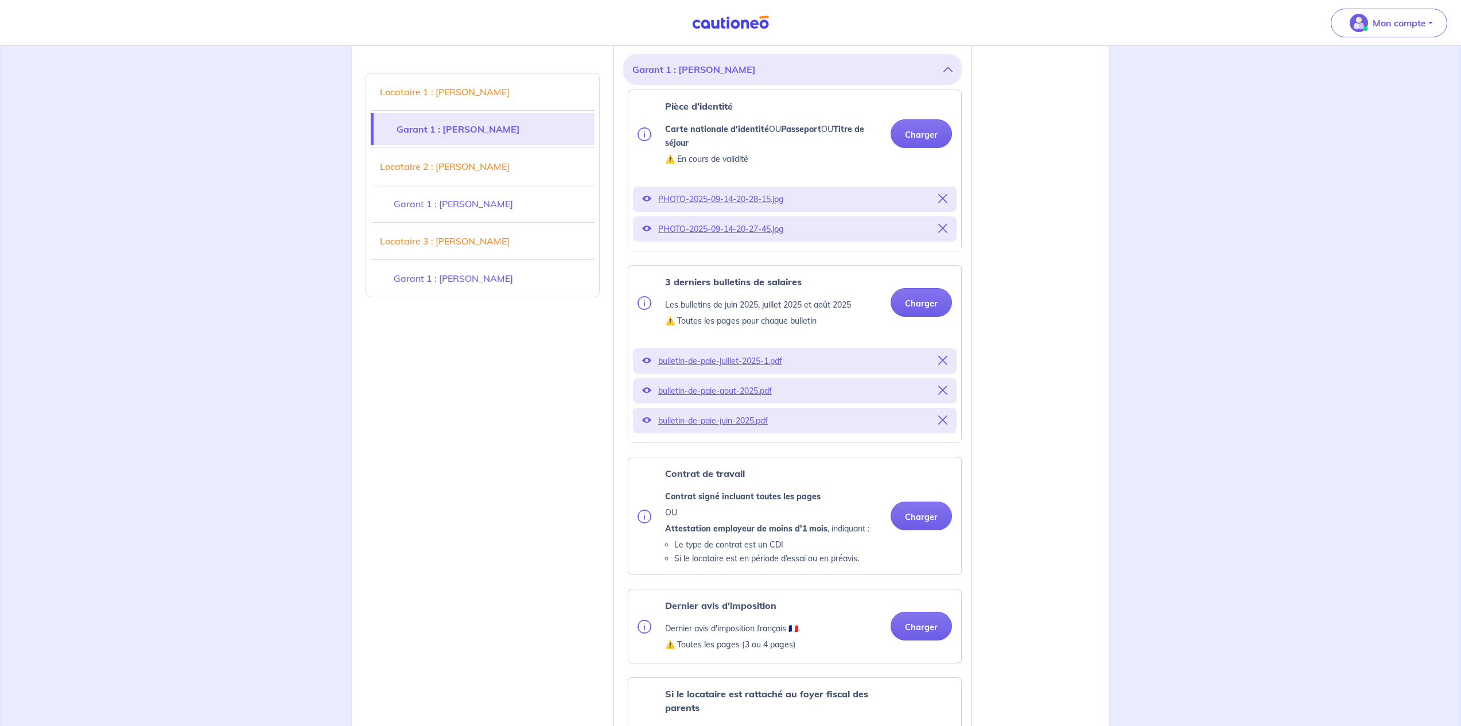
scroll to position [980, 0]
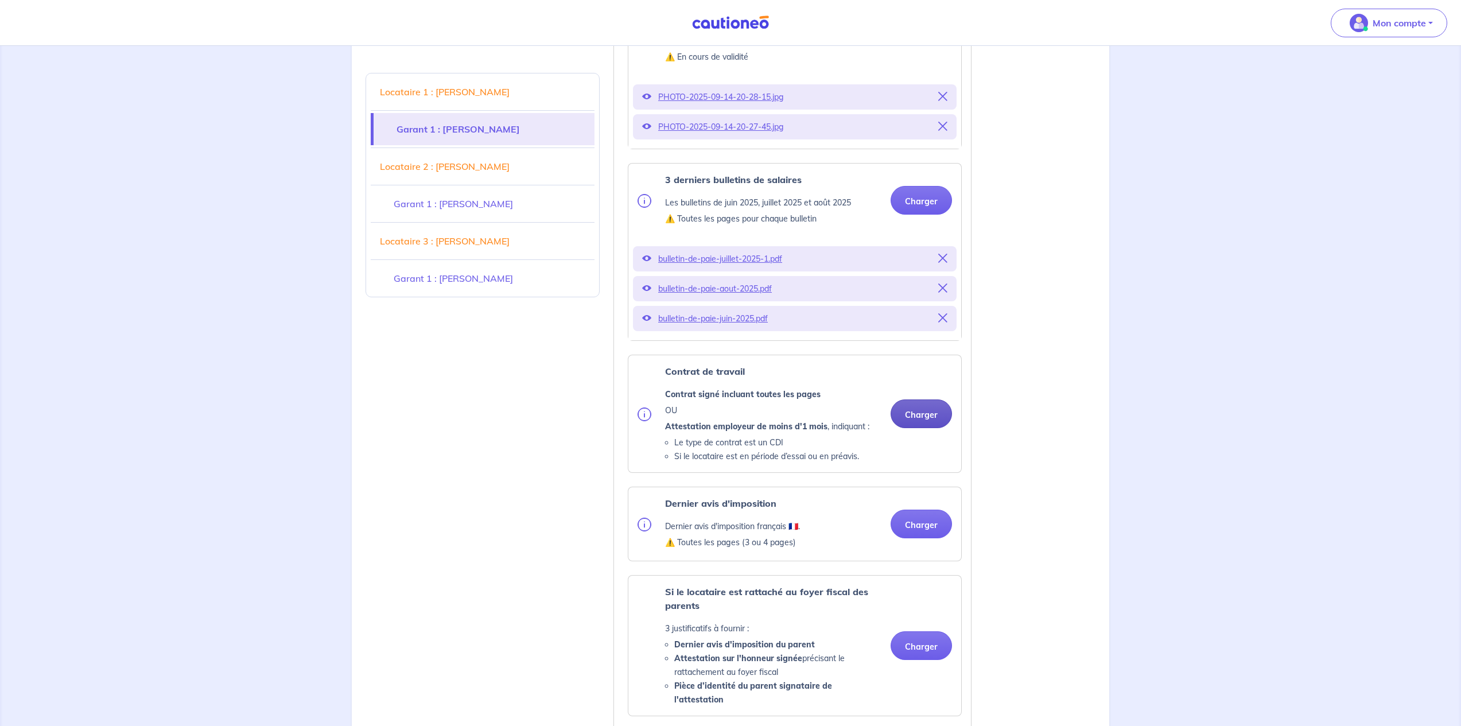
click at [907, 428] on button "Charger" at bounding box center [921, 413] width 61 height 29
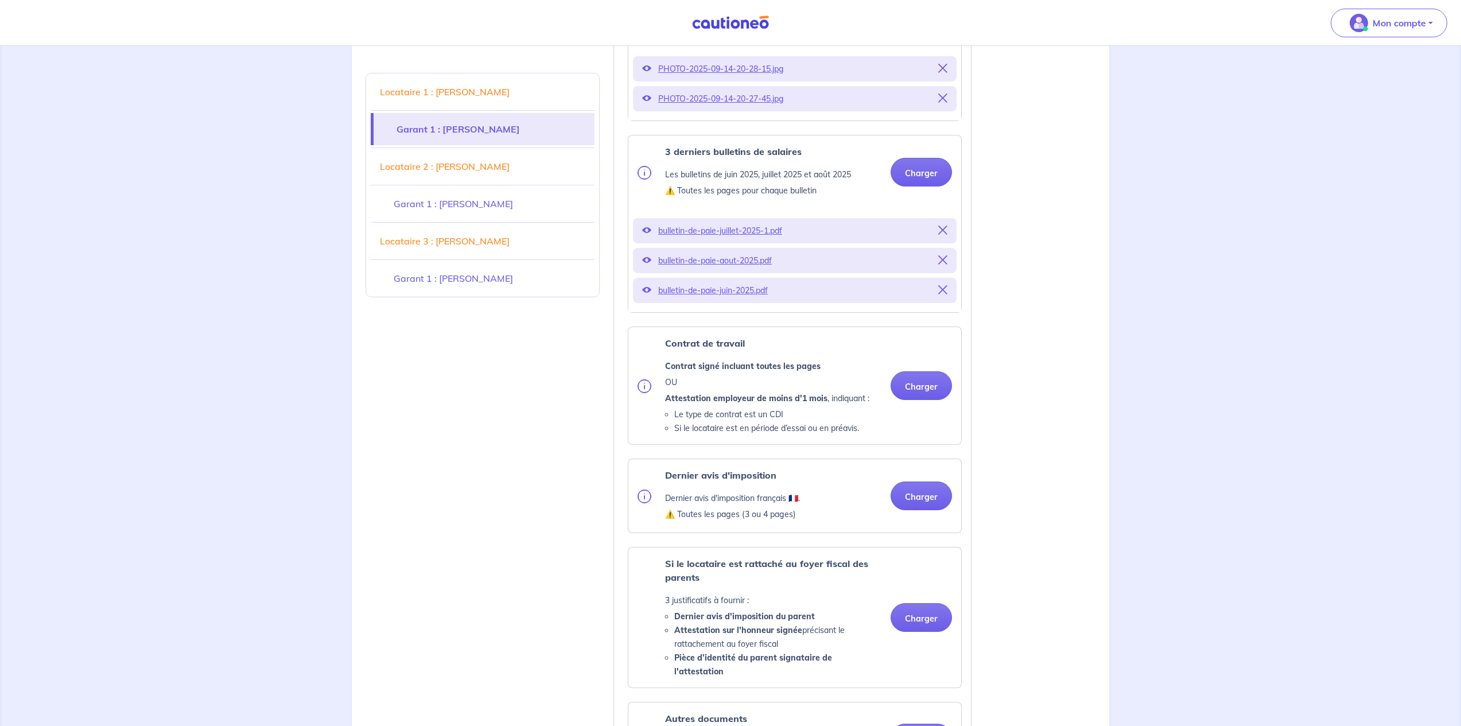
scroll to position [1095, 0]
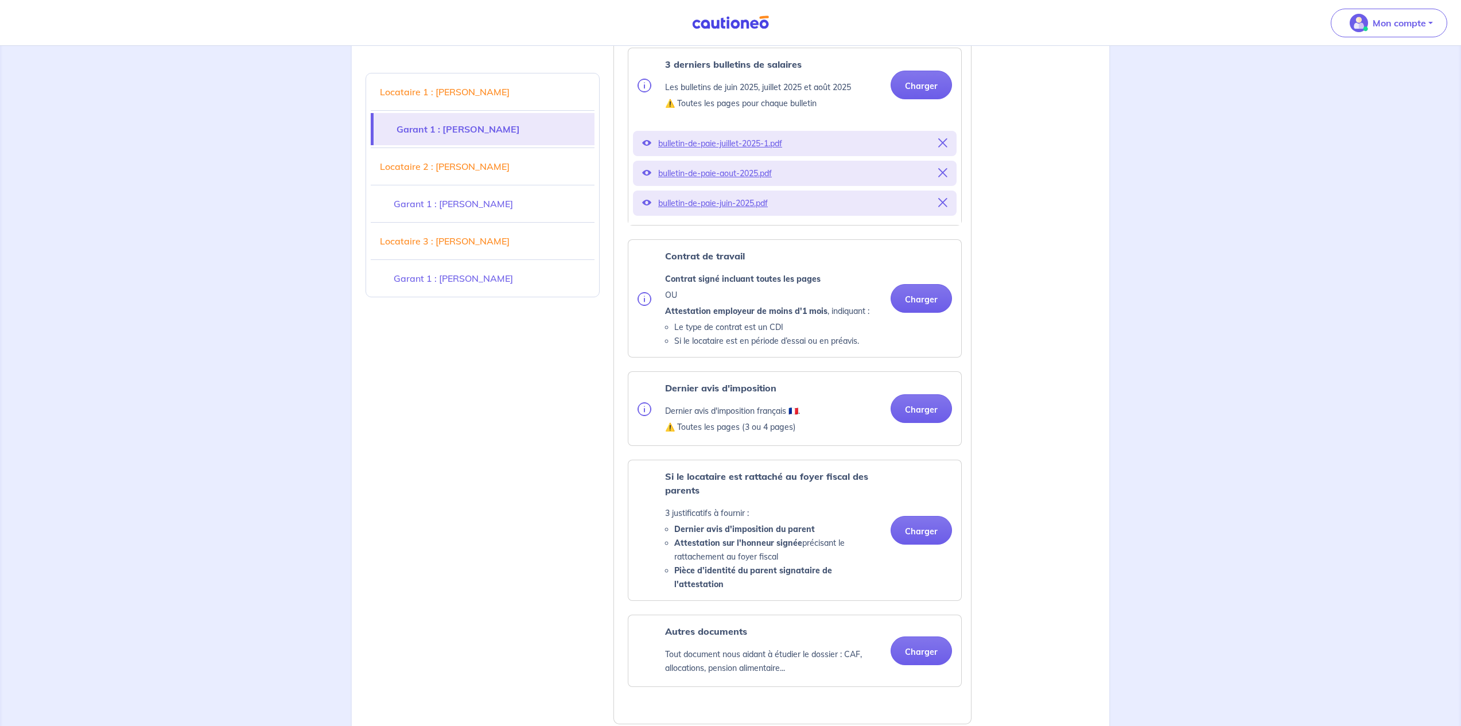
click at [642, 306] on img at bounding box center [645, 299] width 14 height 14
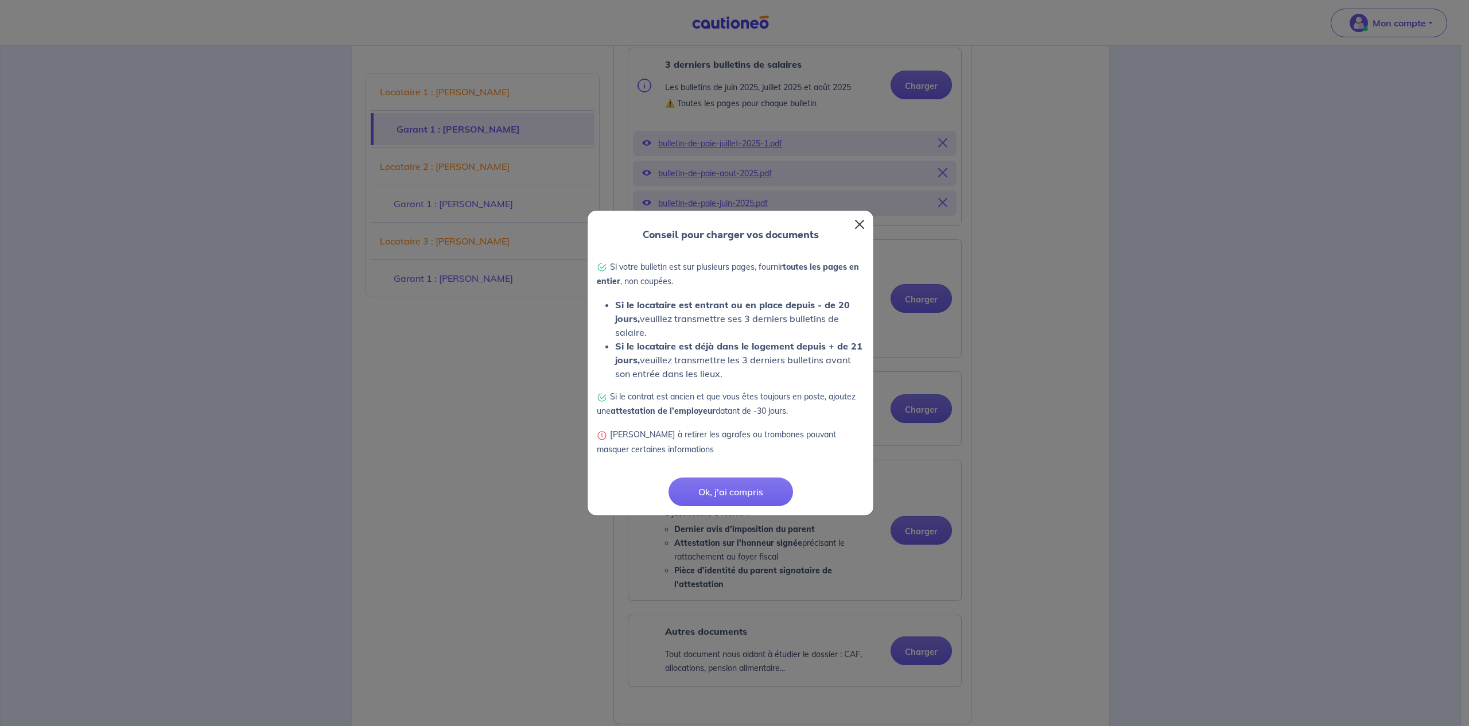
click at [859, 225] on button "Close" at bounding box center [860, 224] width 18 height 18
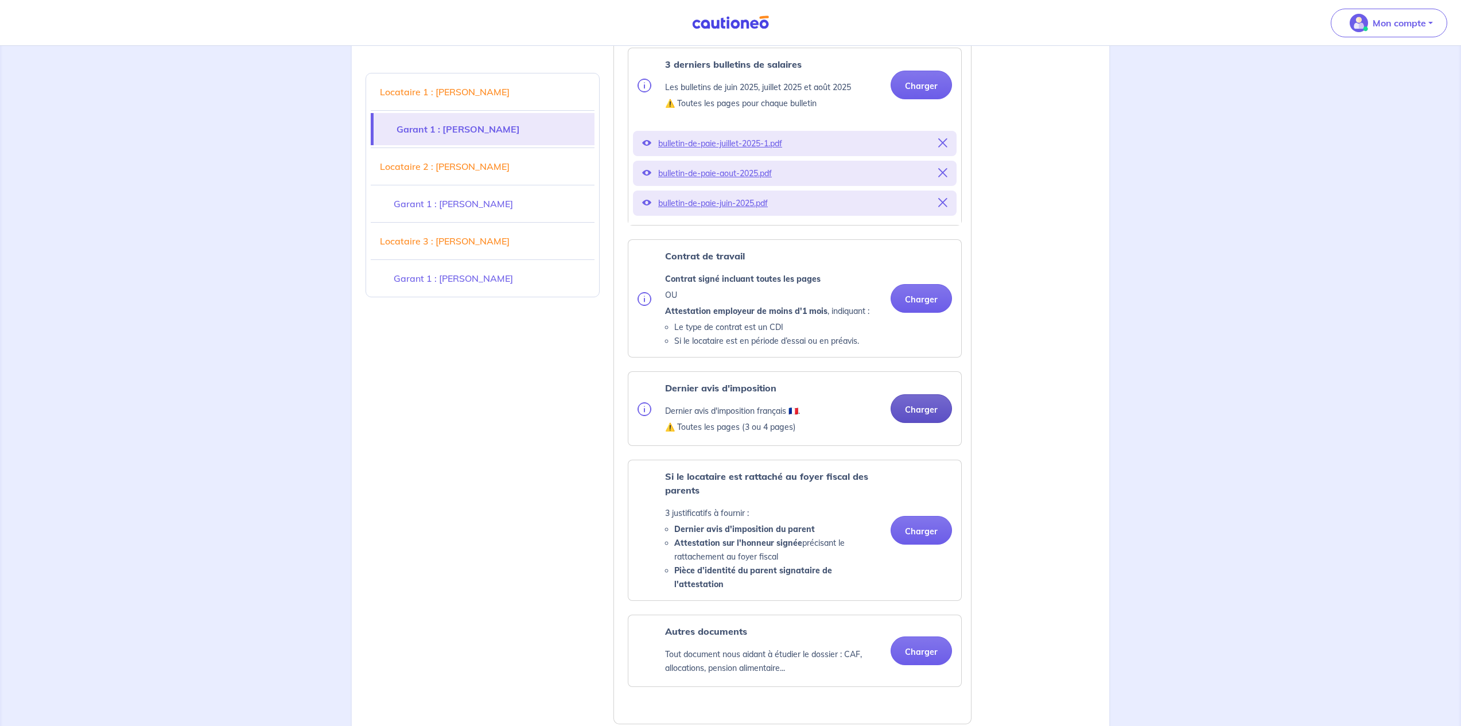
click at [910, 423] on button "Charger" at bounding box center [921, 408] width 61 height 29
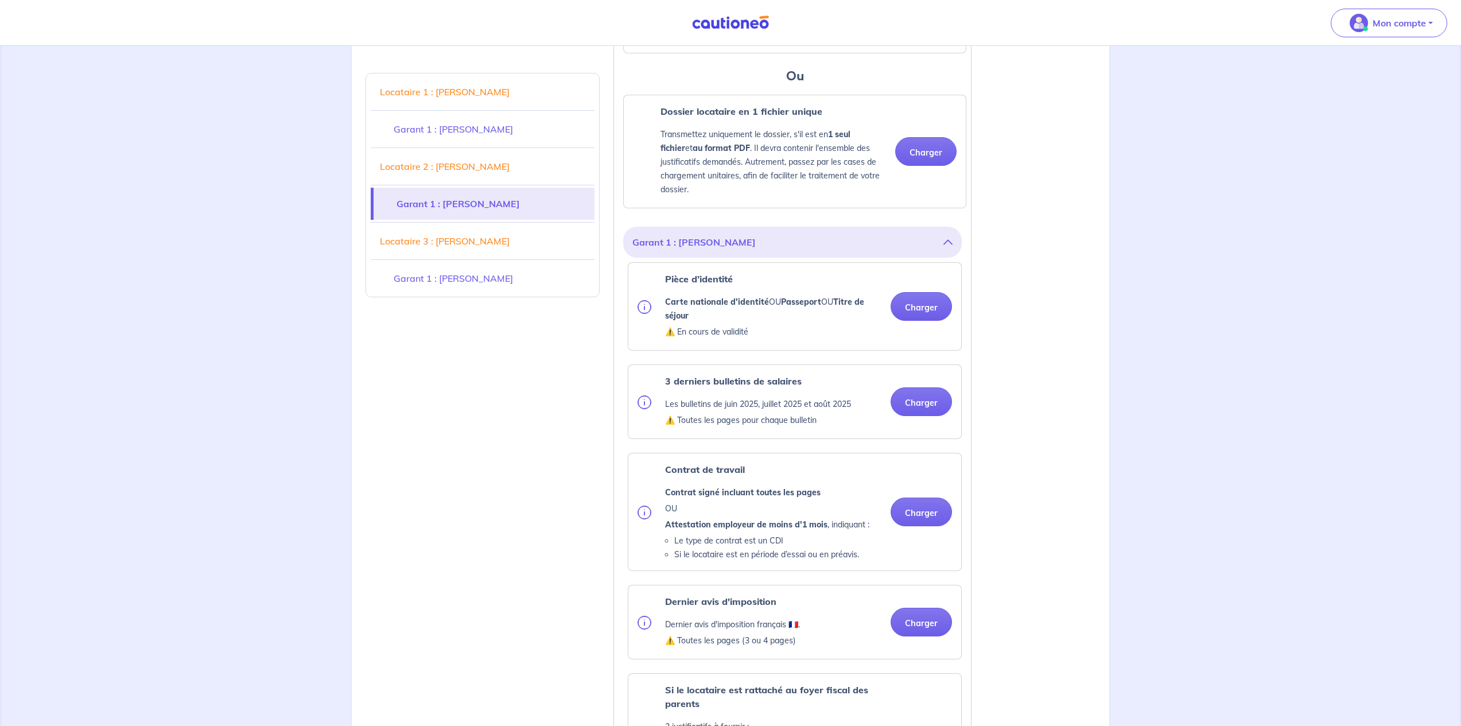
scroll to position [2264, 0]
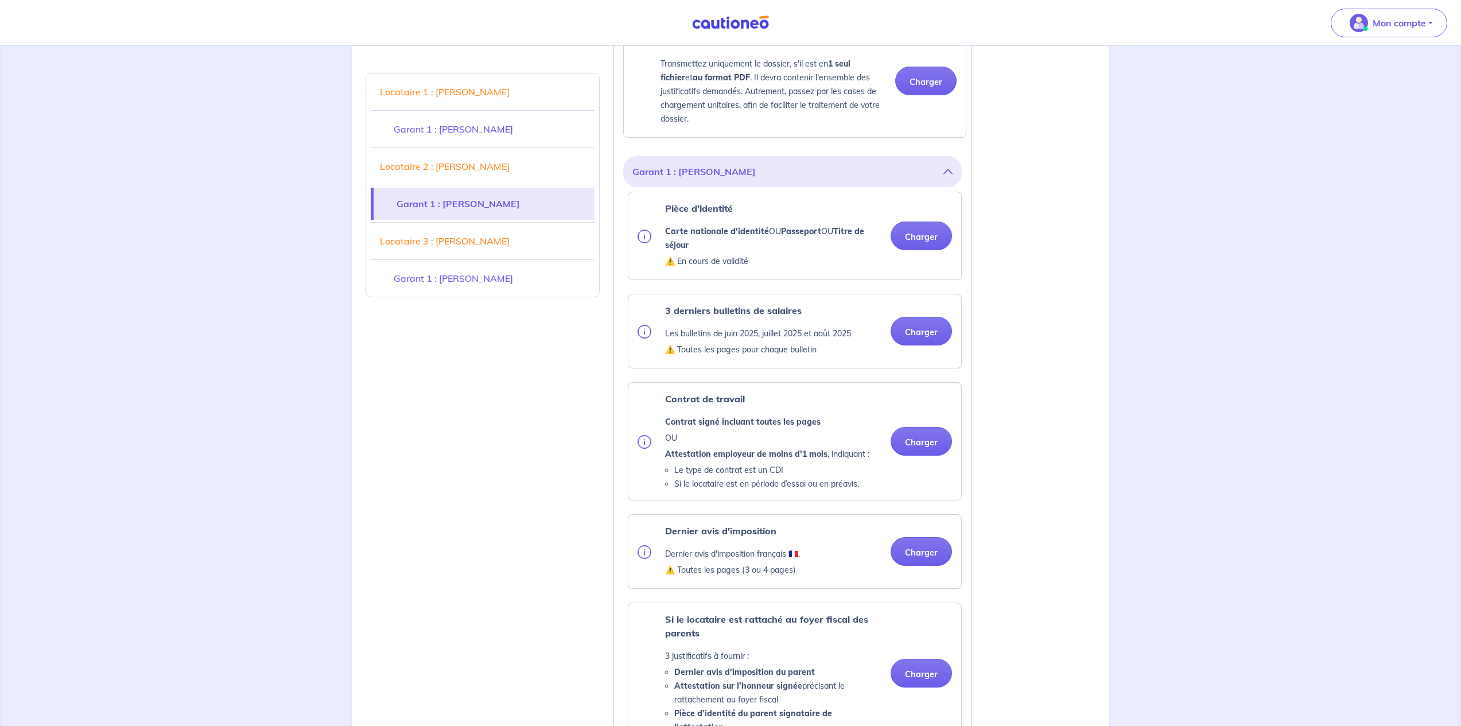
click at [641, 449] on img at bounding box center [645, 442] width 14 height 14
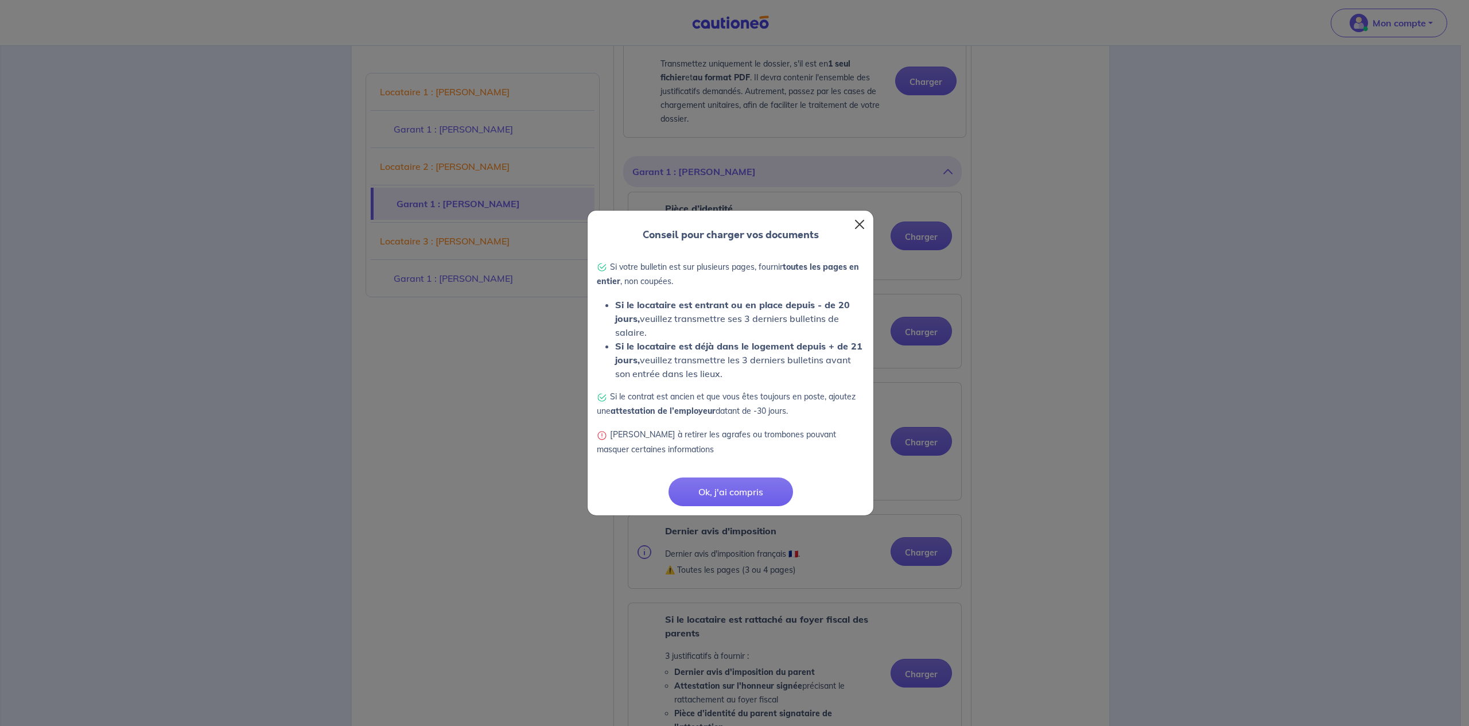
click at [863, 226] on button "Close" at bounding box center [860, 224] width 18 height 18
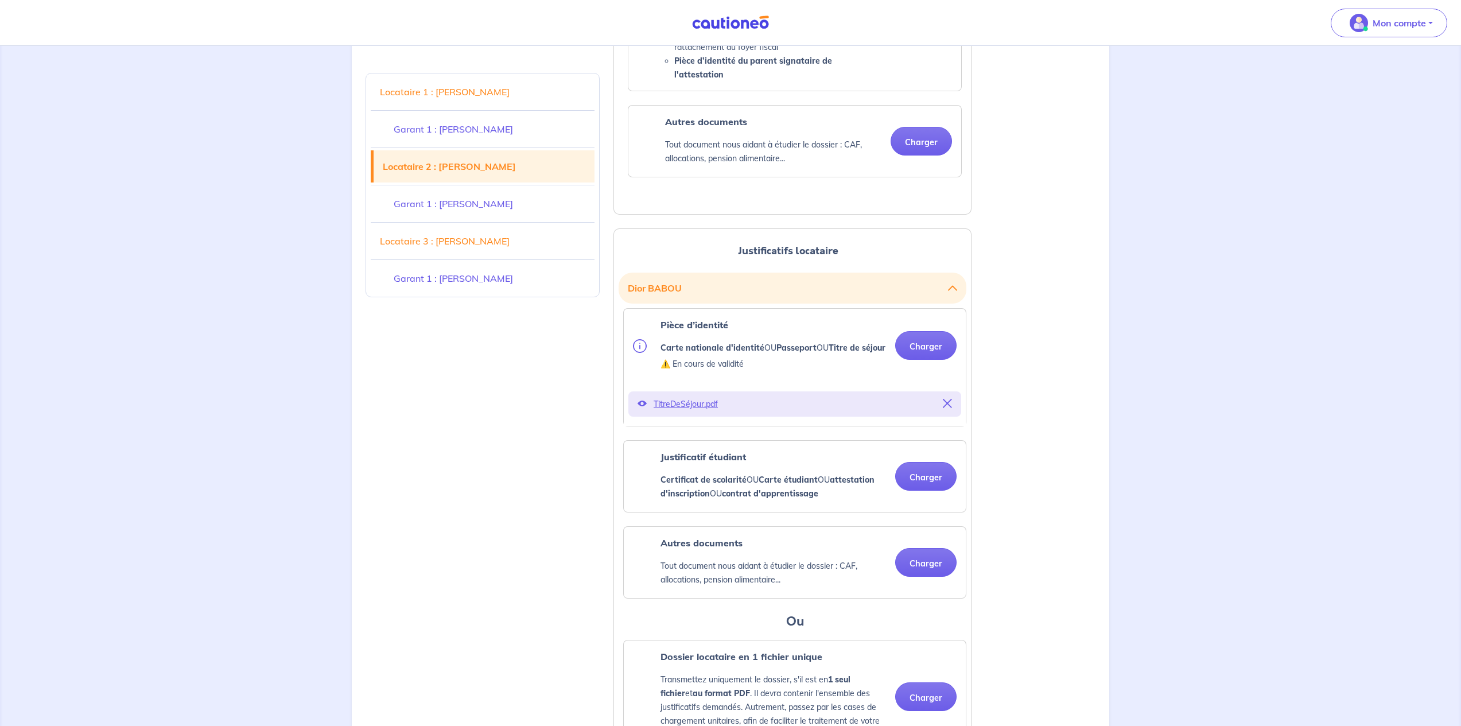
scroll to position [1867, 0]
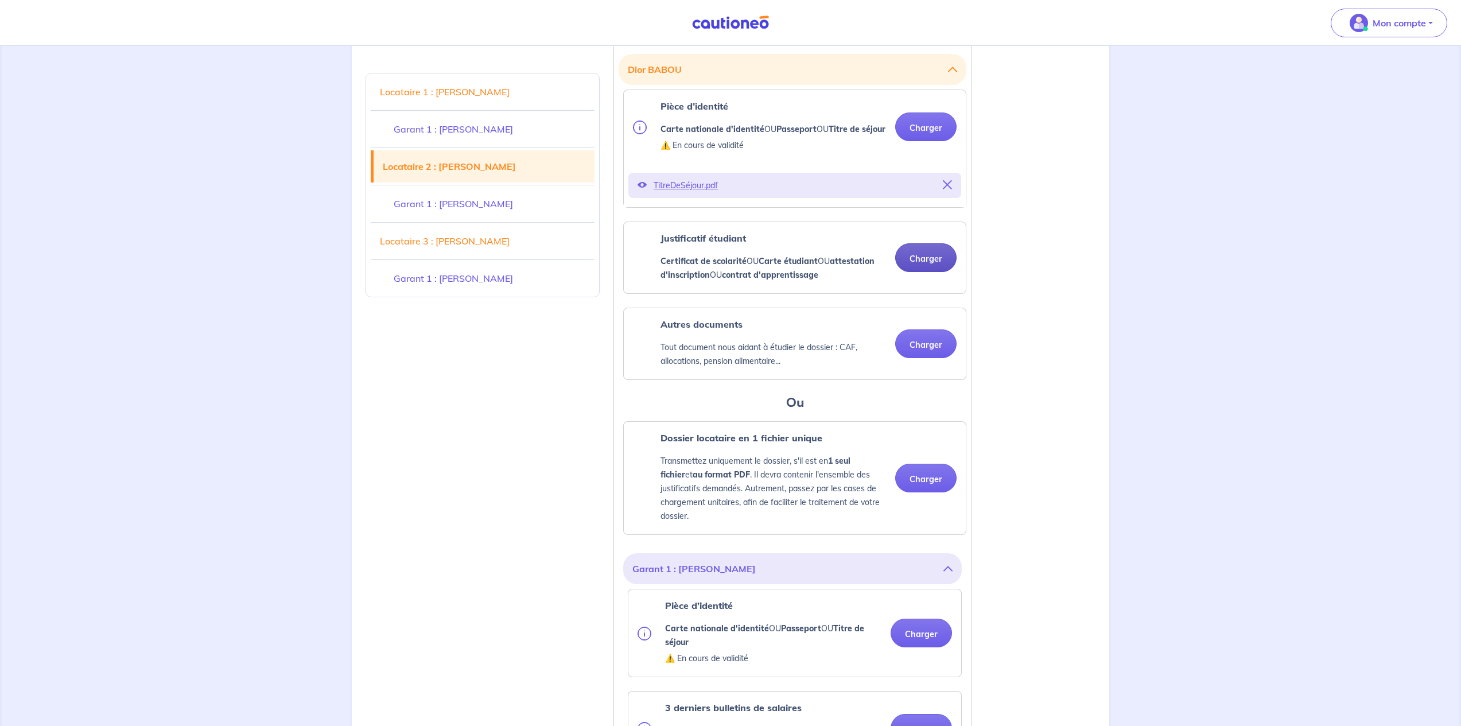
click at [914, 272] on button "Charger" at bounding box center [925, 257] width 61 height 29
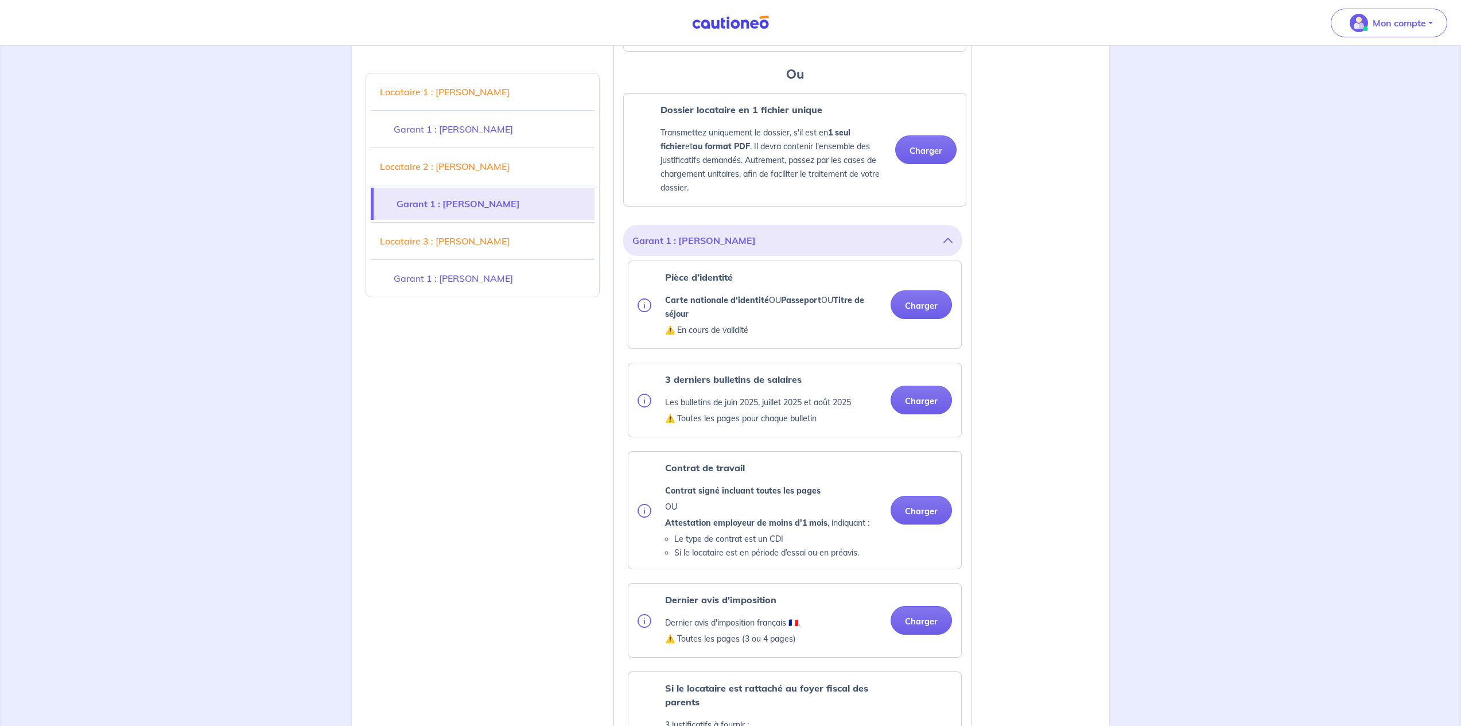
scroll to position [2339, 0]
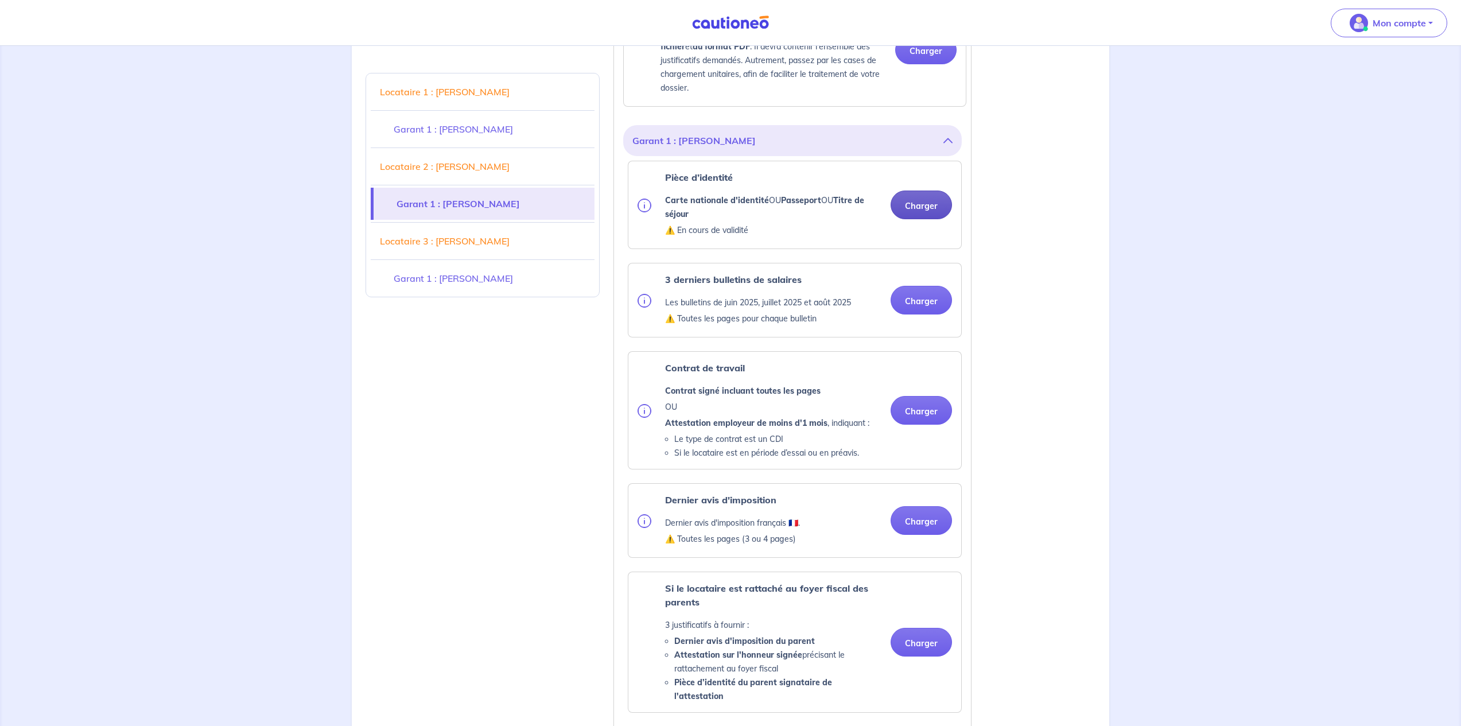
click at [917, 219] on button "Charger" at bounding box center [921, 205] width 61 height 29
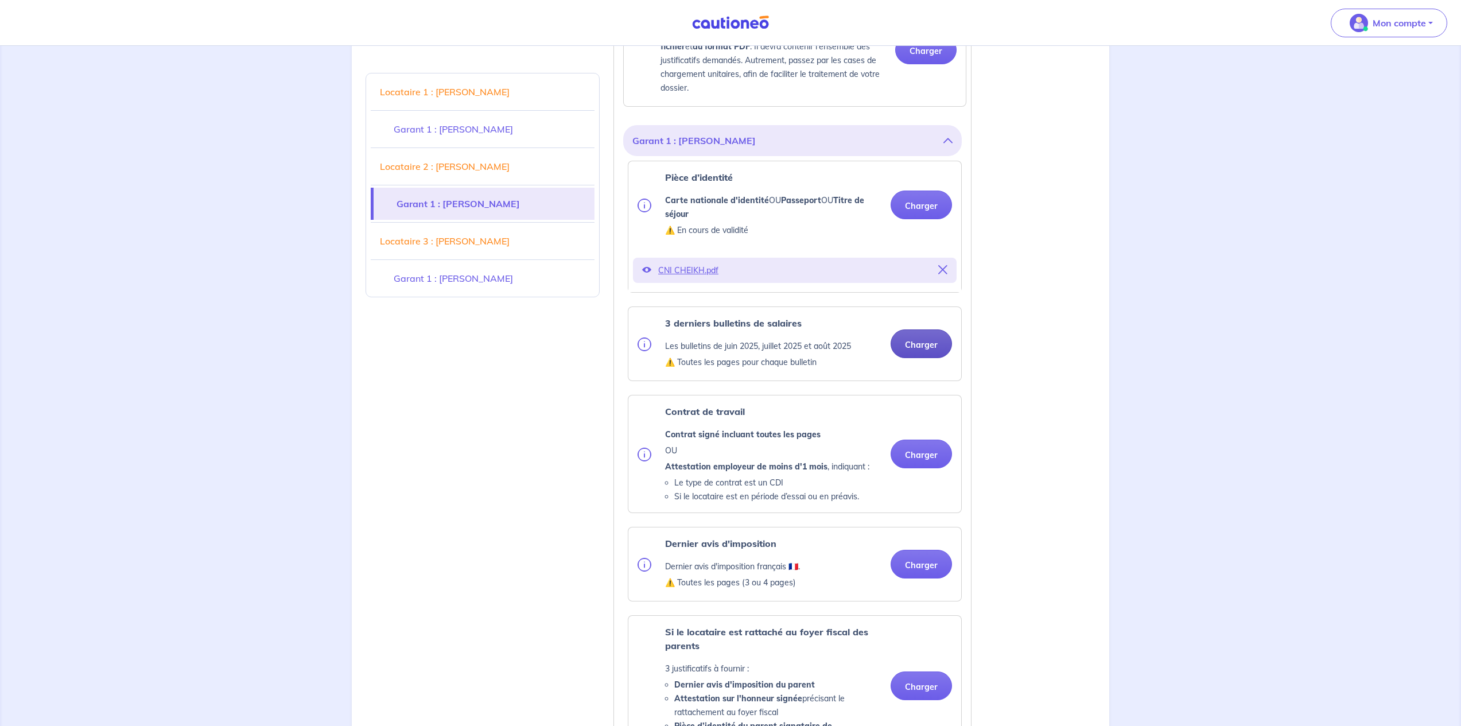
click at [916, 355] on button "Charger" at bounding box center [921, 343] width 61 height 29
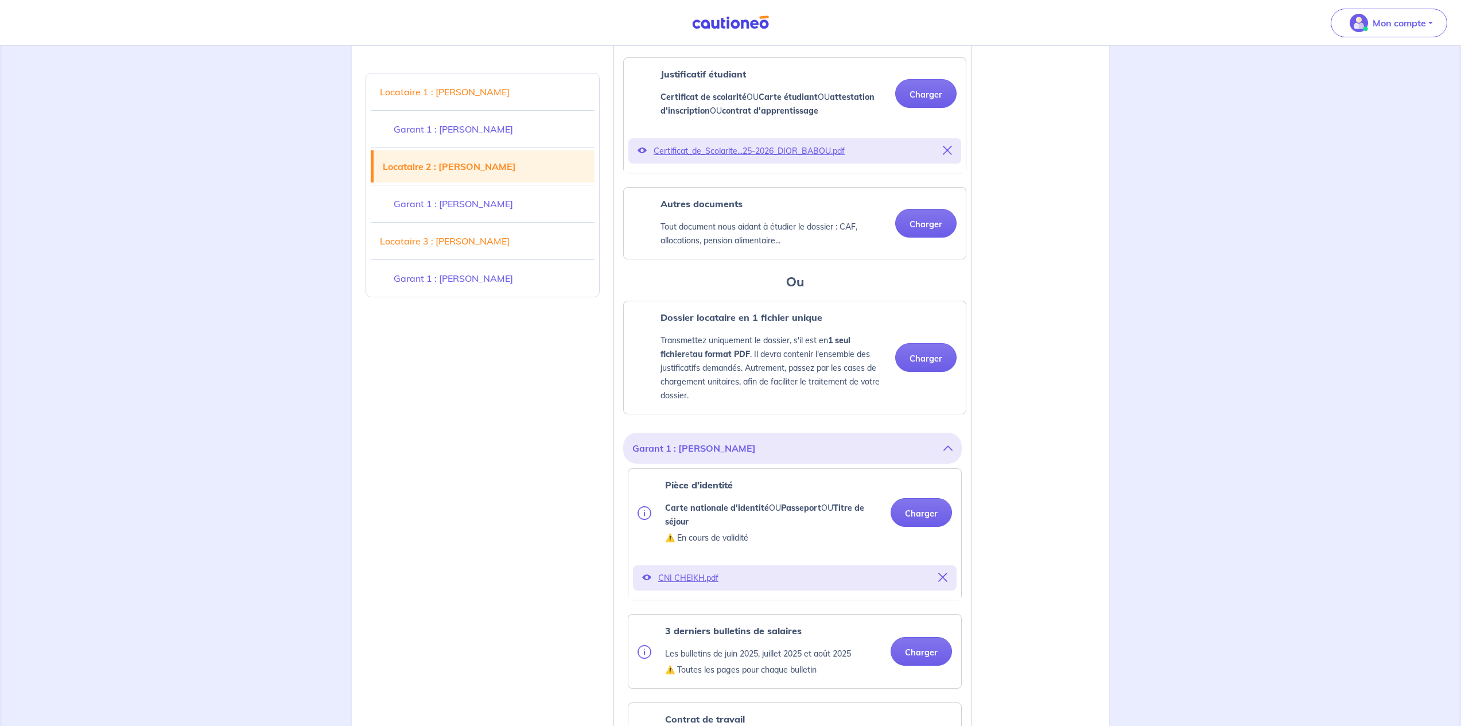
scroll to position [1928, 0]
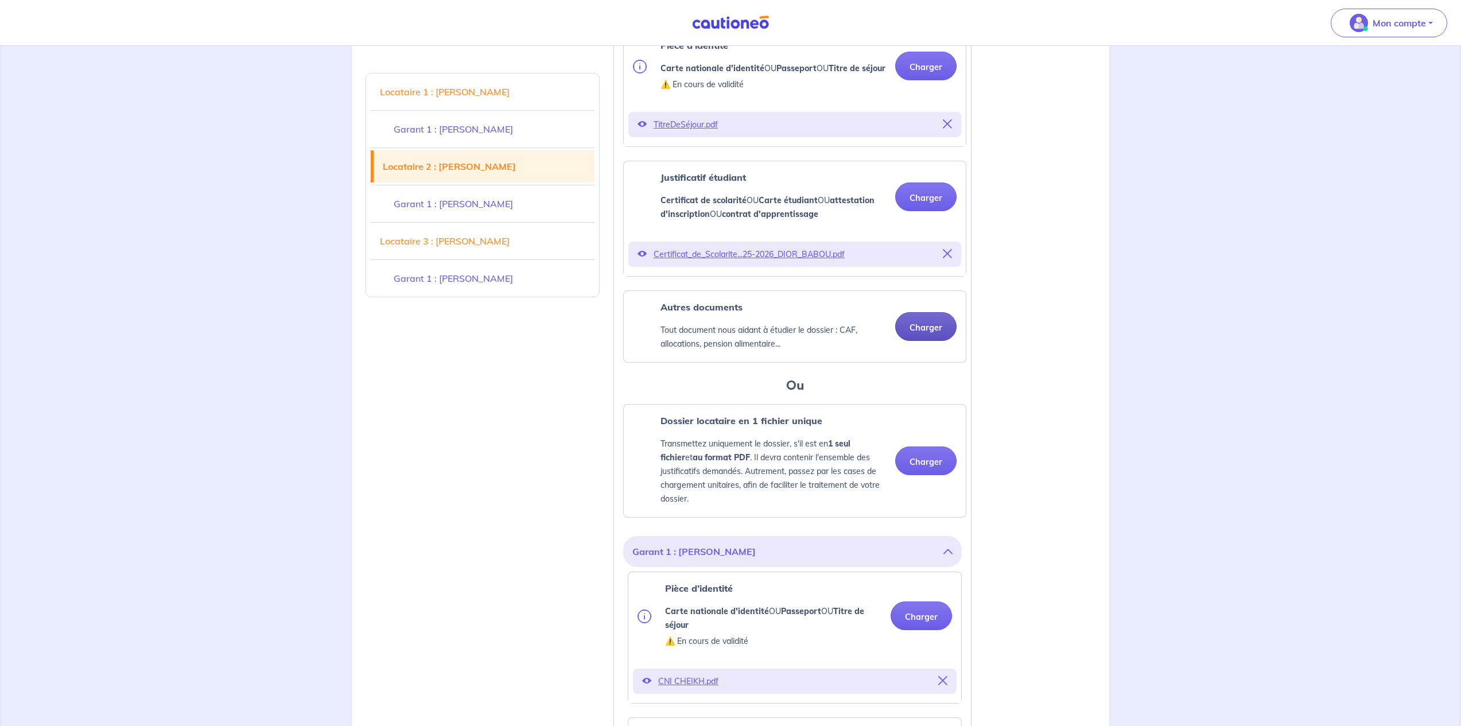
click at [909, 336] on button "Charger" at bounding box center [925, 326] width 61 height 29
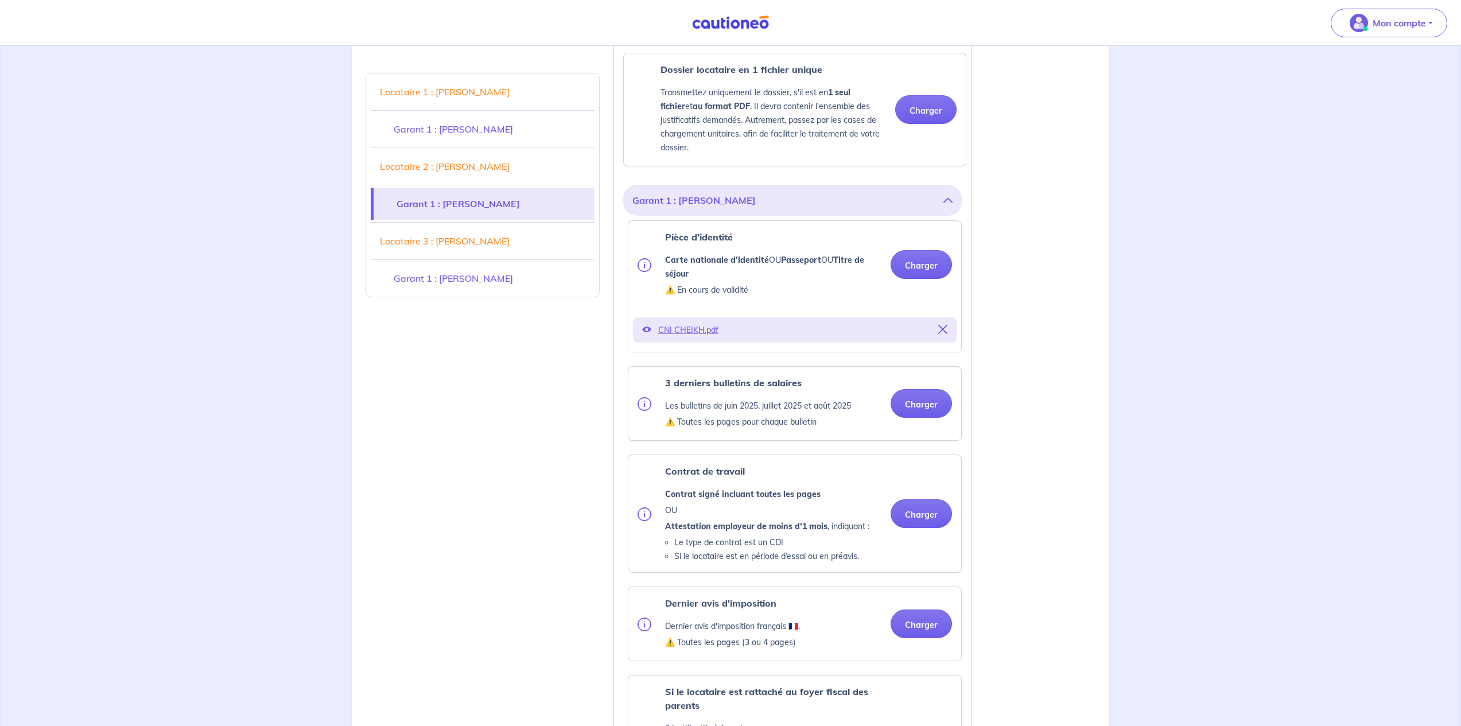
scroll to position [2338, 0]
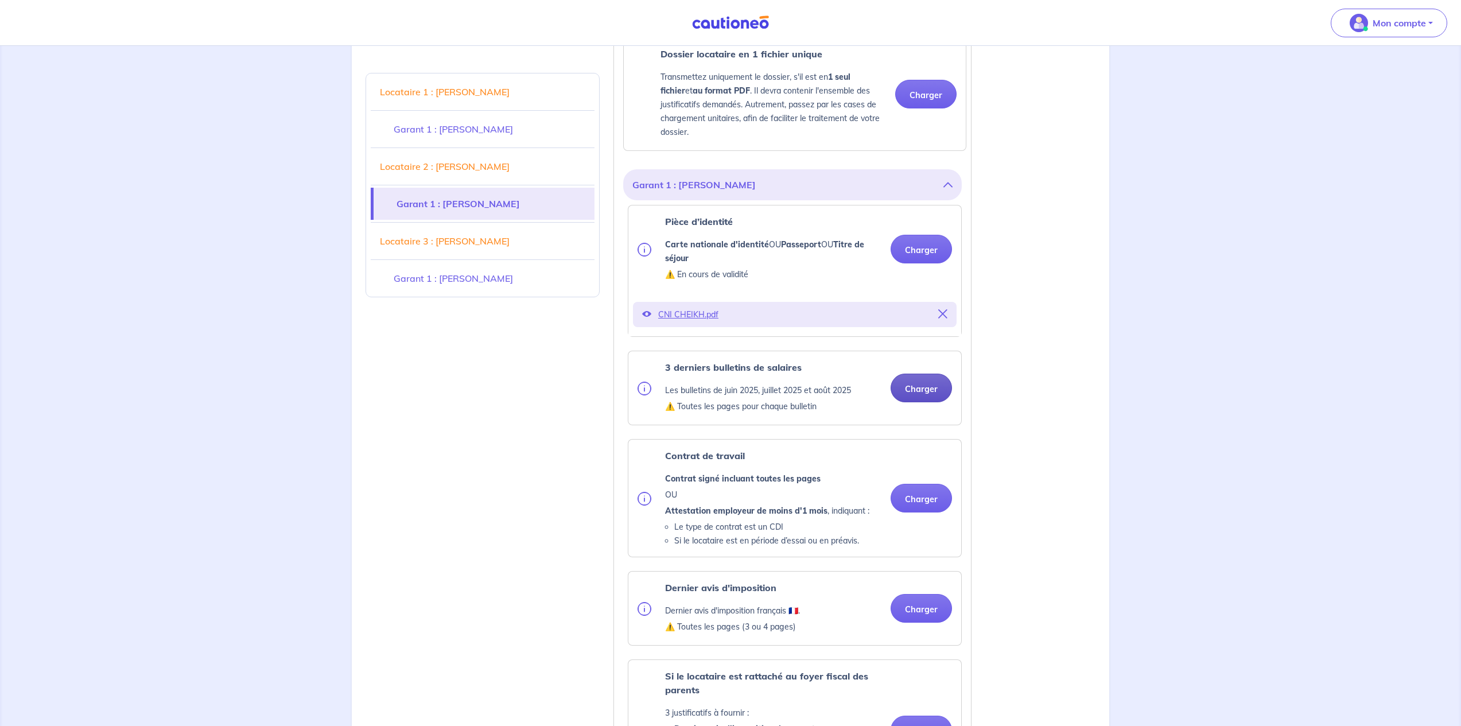
click at [909, 401] on button "Charger" at bounding box center [921, 388] width 61 height 29
click at [920, 619] on button "Charger" at bounding box center [921, 608] width 61 height 29
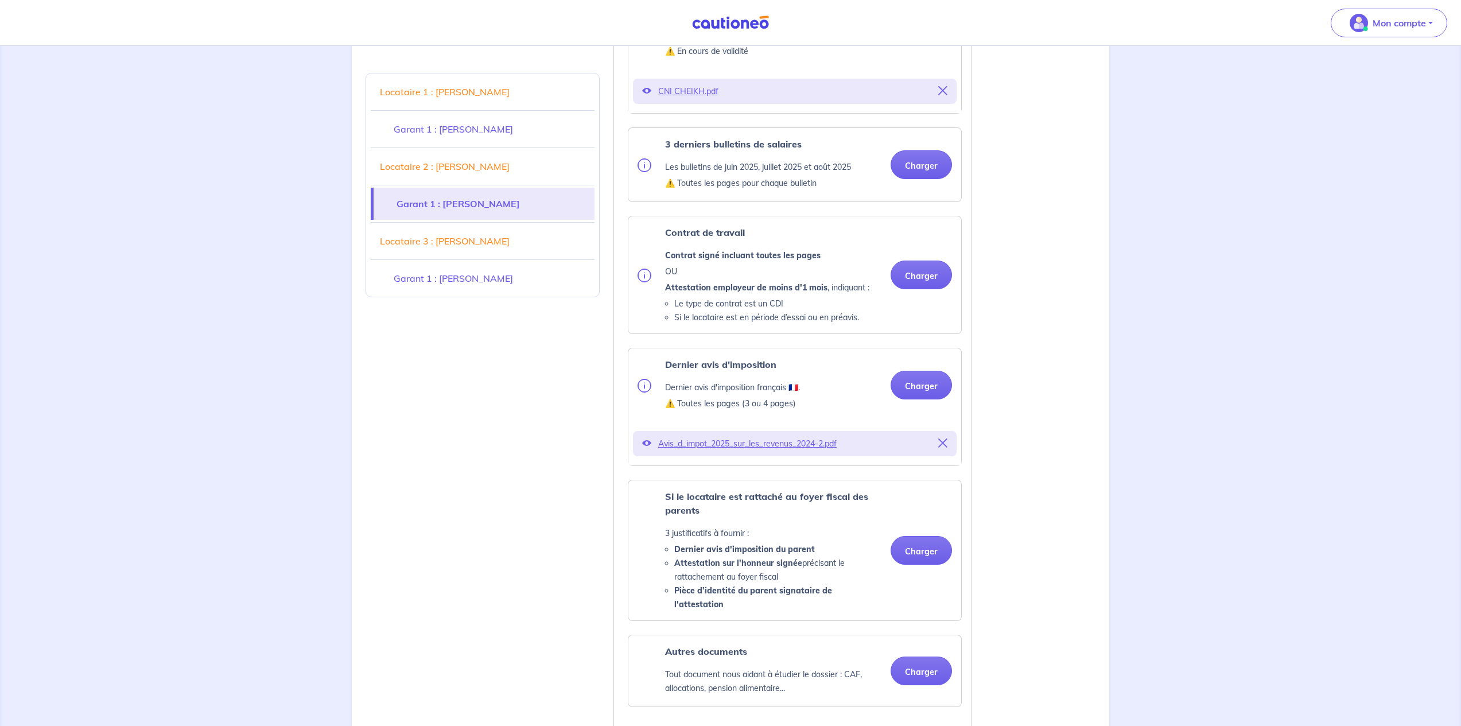
scroll to position [2445, 0]
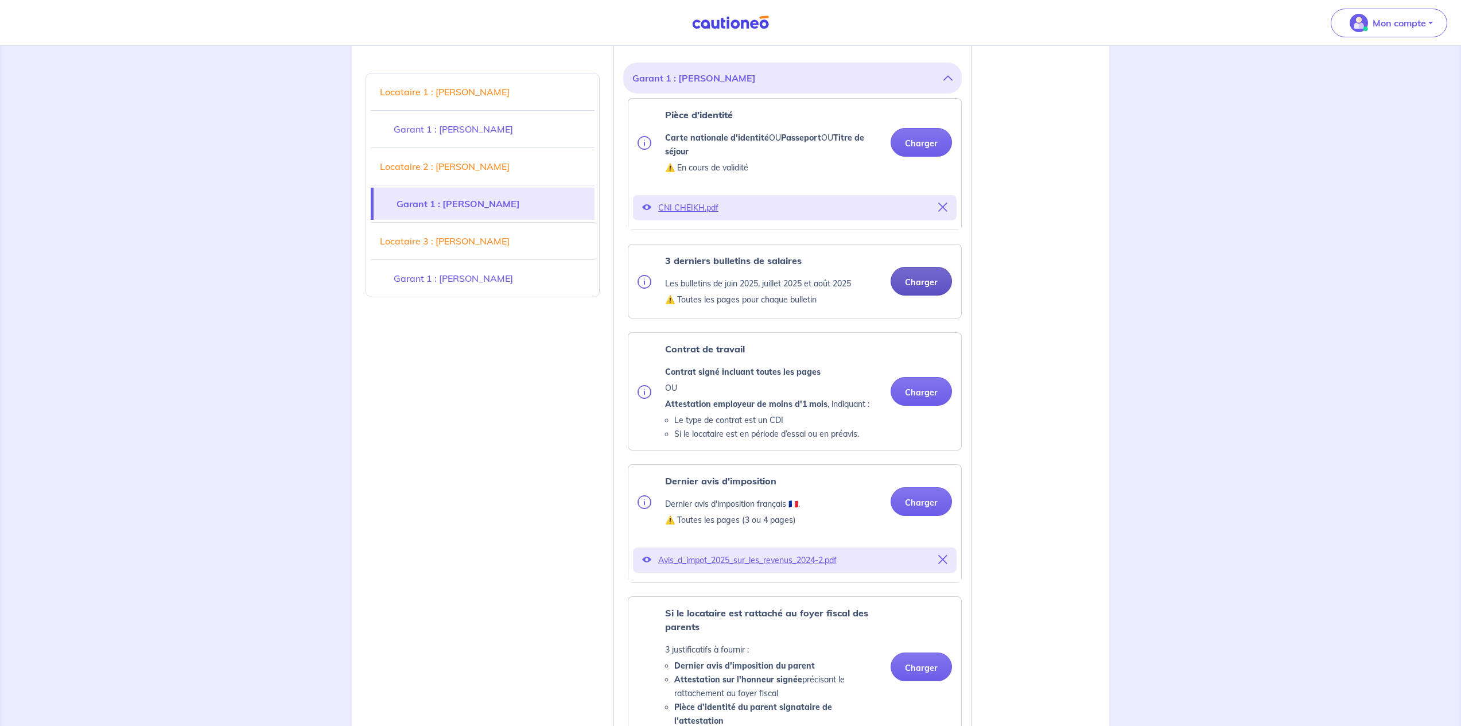
click at [922, 296] on button "Charger" at bounding box center [921, 281] width 61 height 29
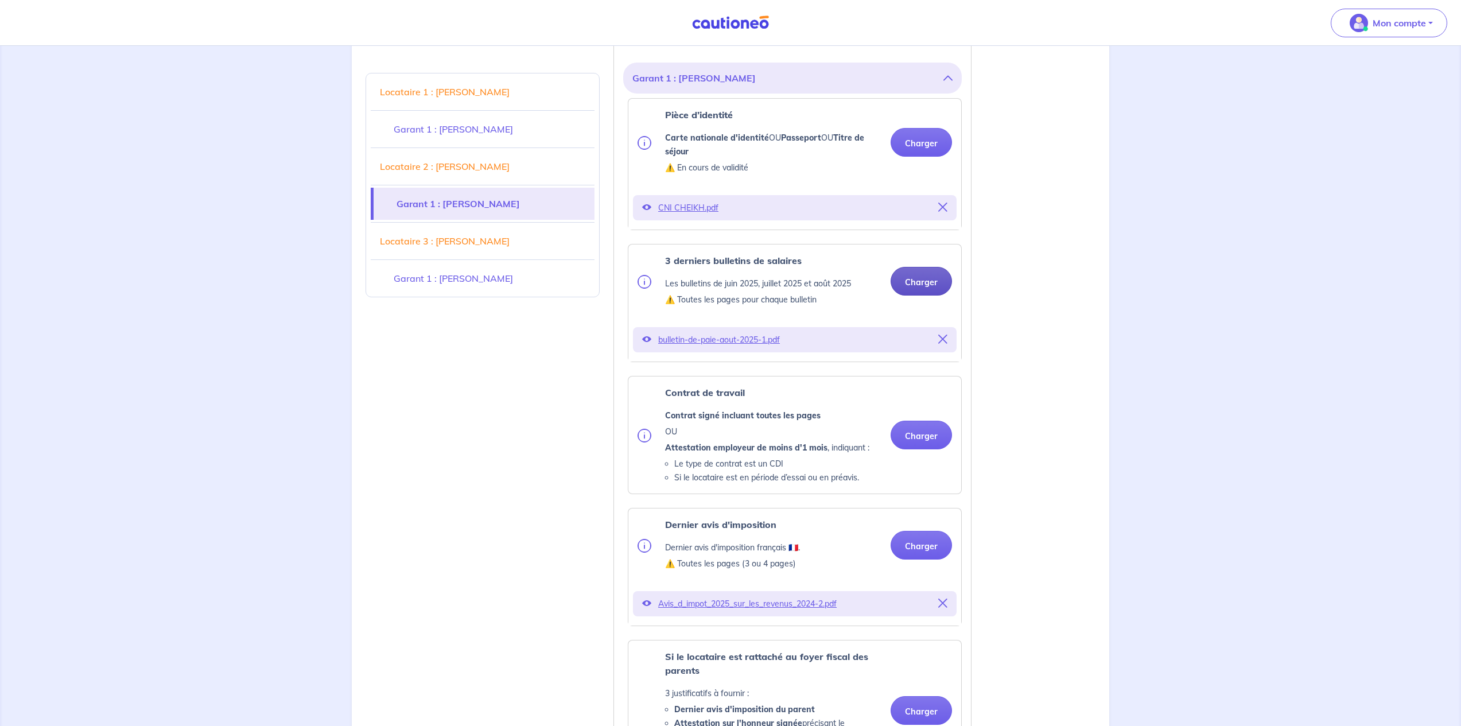
click at [918, 296] on button "Charger" at bounding box center [921, 281] width 61 height 29
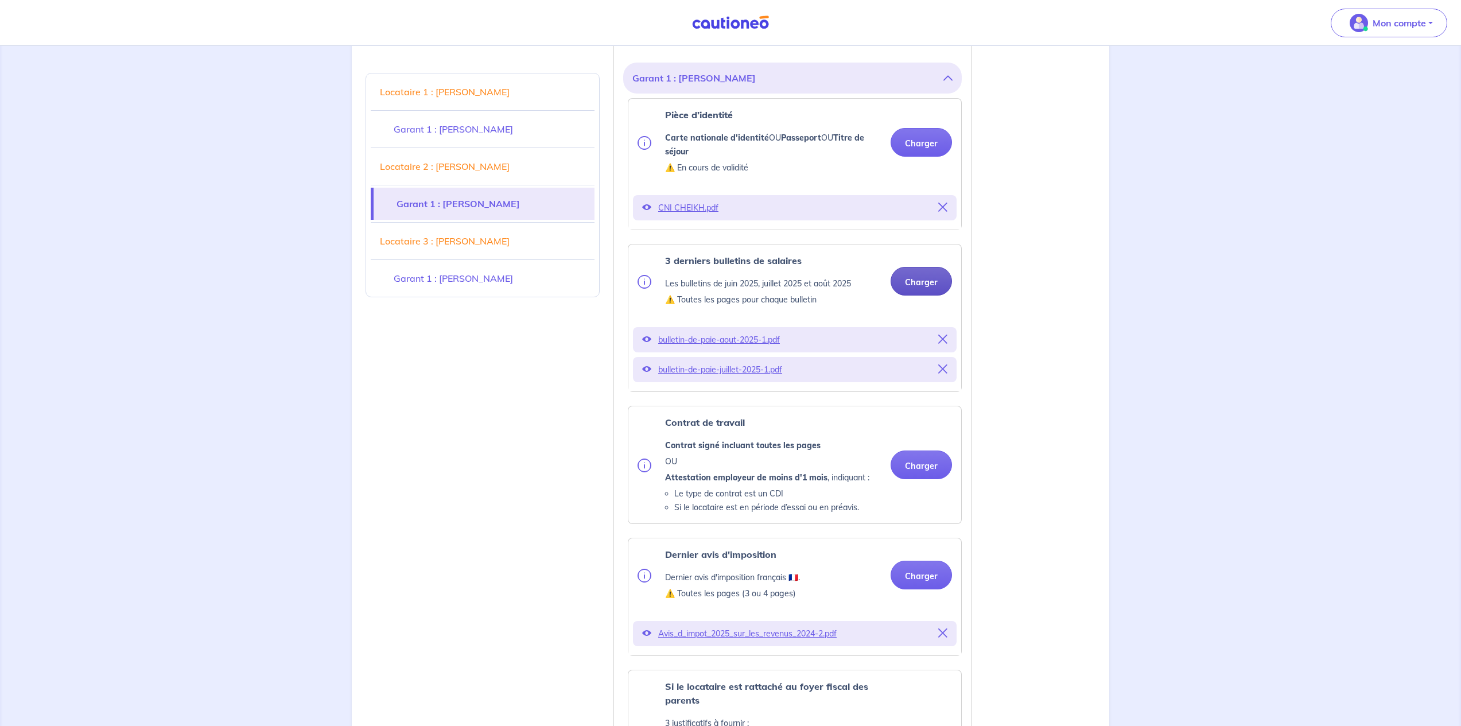
click at [916, 296] on button "Charger" at bounding box center [921, 281] width 61 height 29
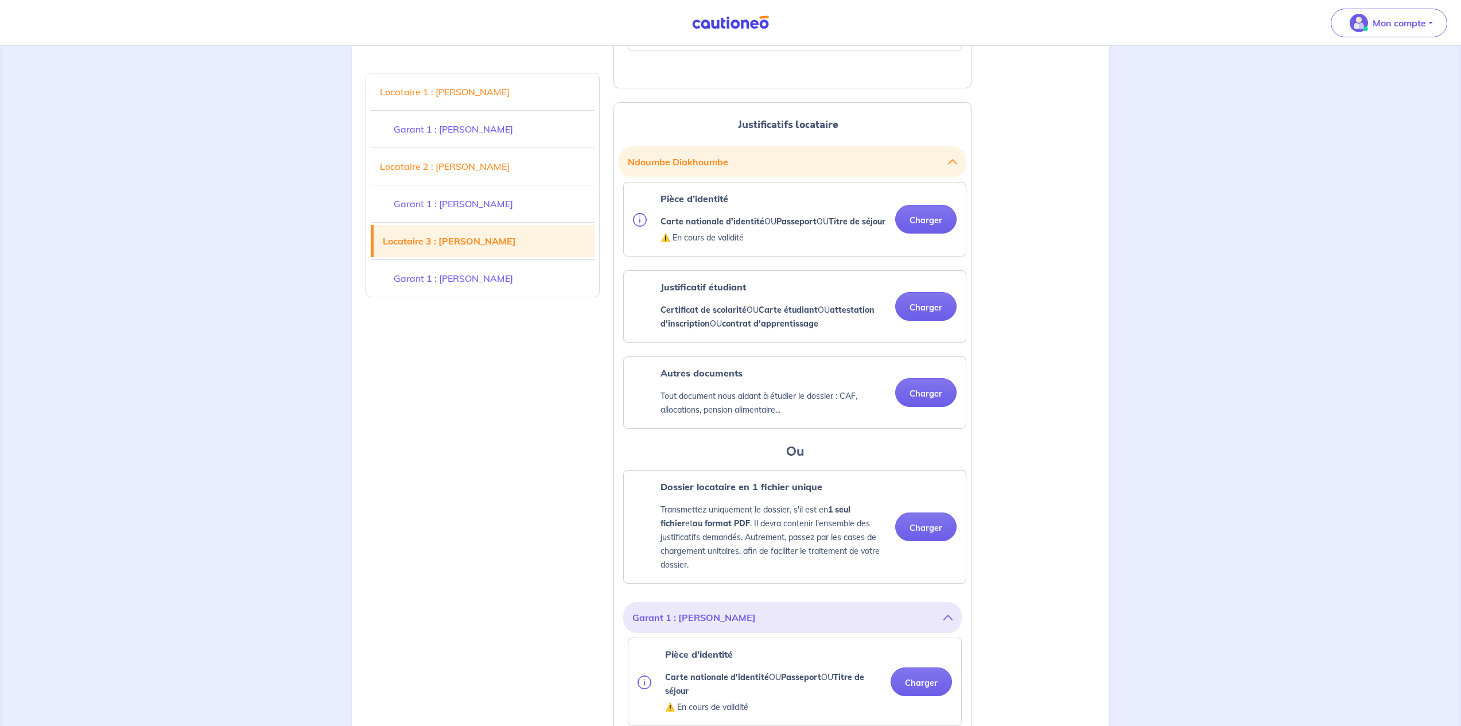
scroll to position [3381, 0]
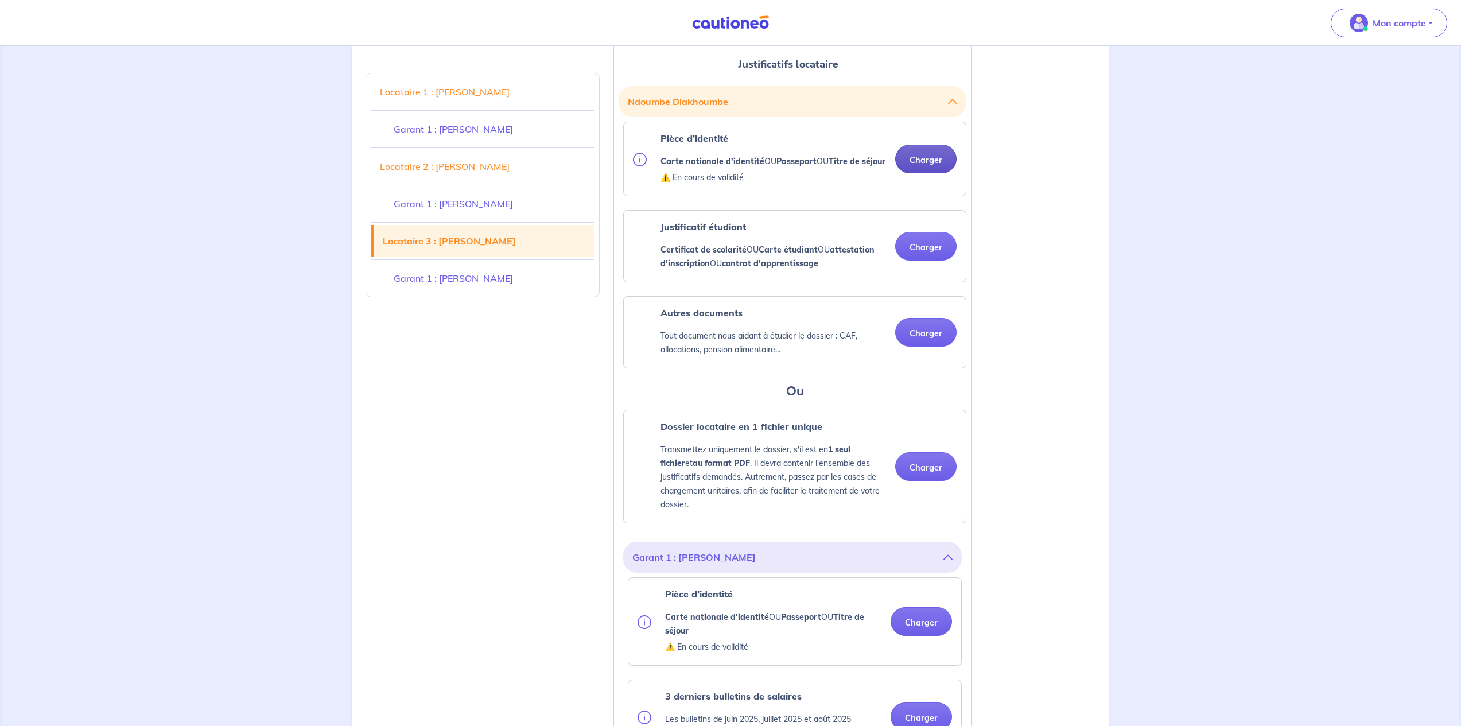
click at [927, 170] on button "Charger" at bounding box center [925, 159] width 61 height 29
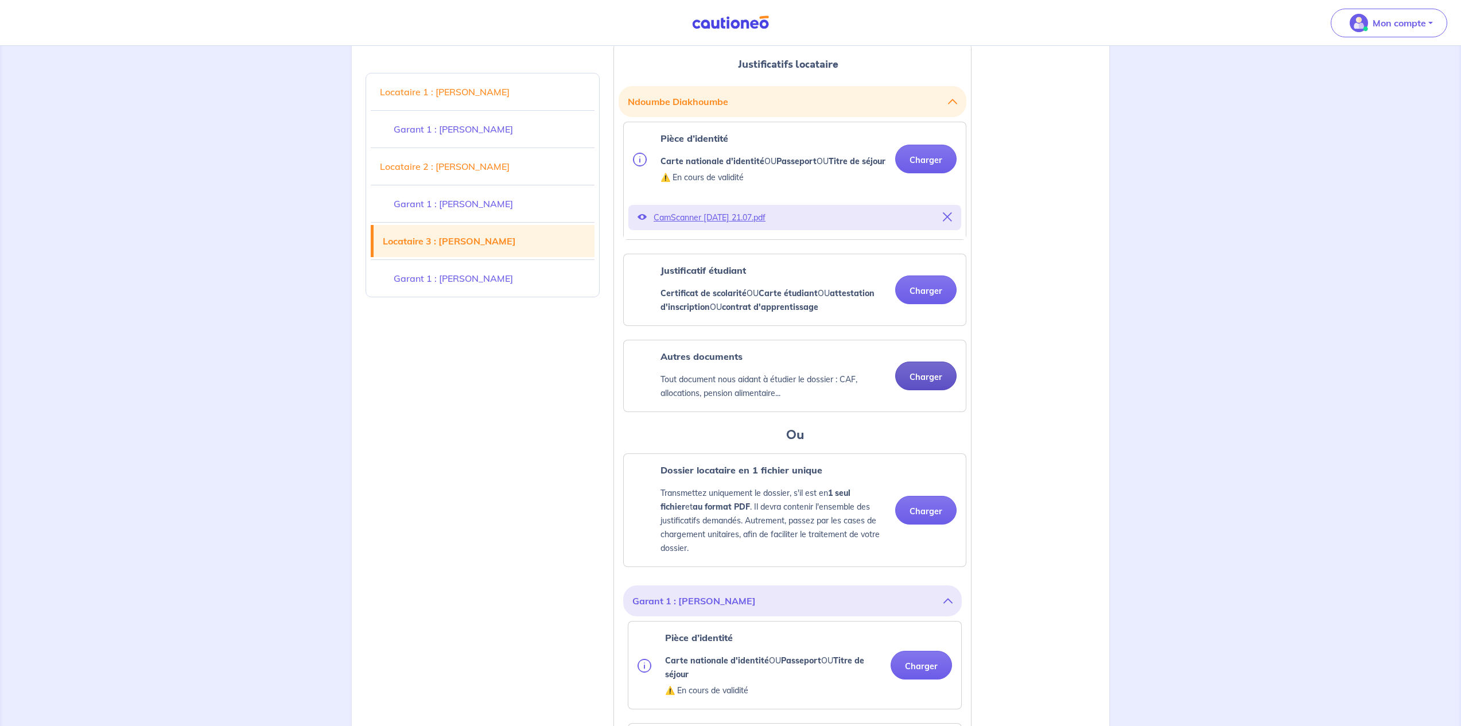
click at [919, 390] on button "Charger" at bounding box center [925, 376] width 61 height 29
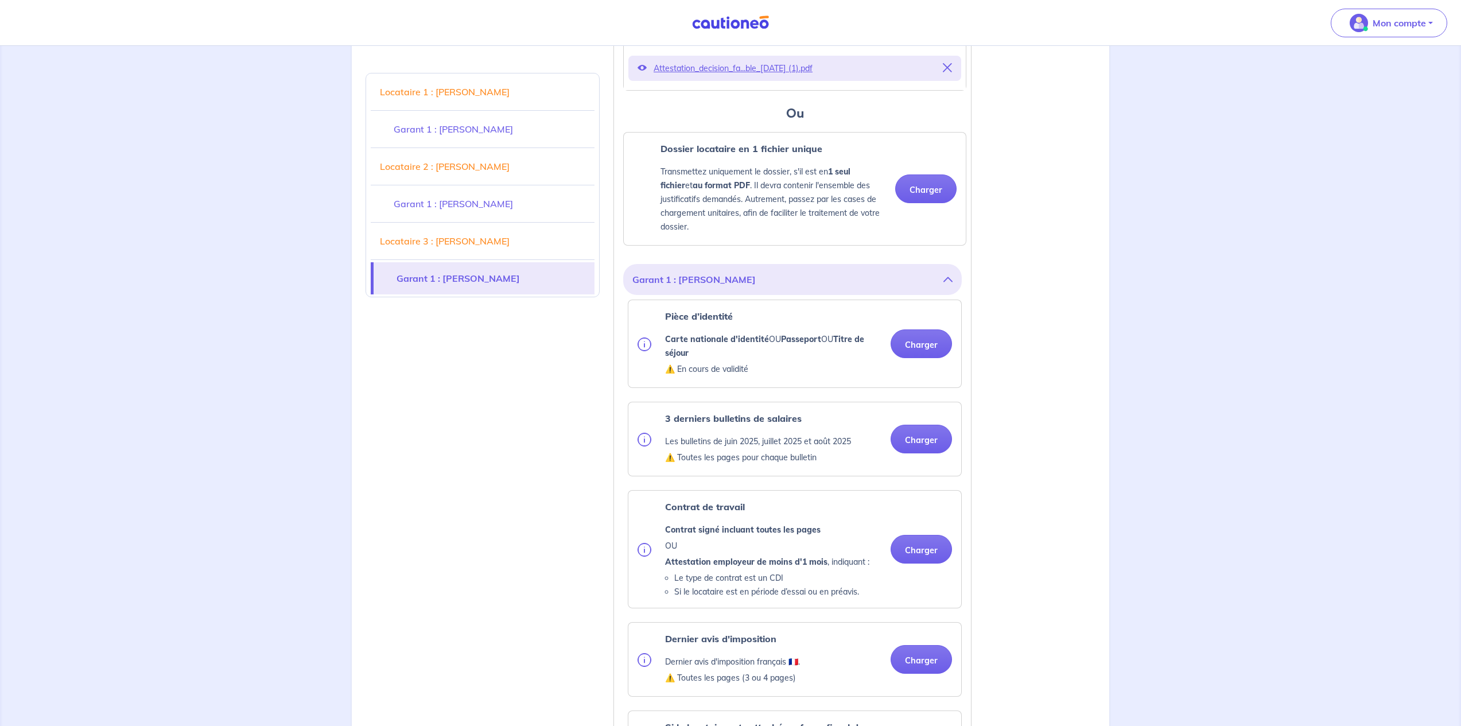
scroll to position [3866, 0]
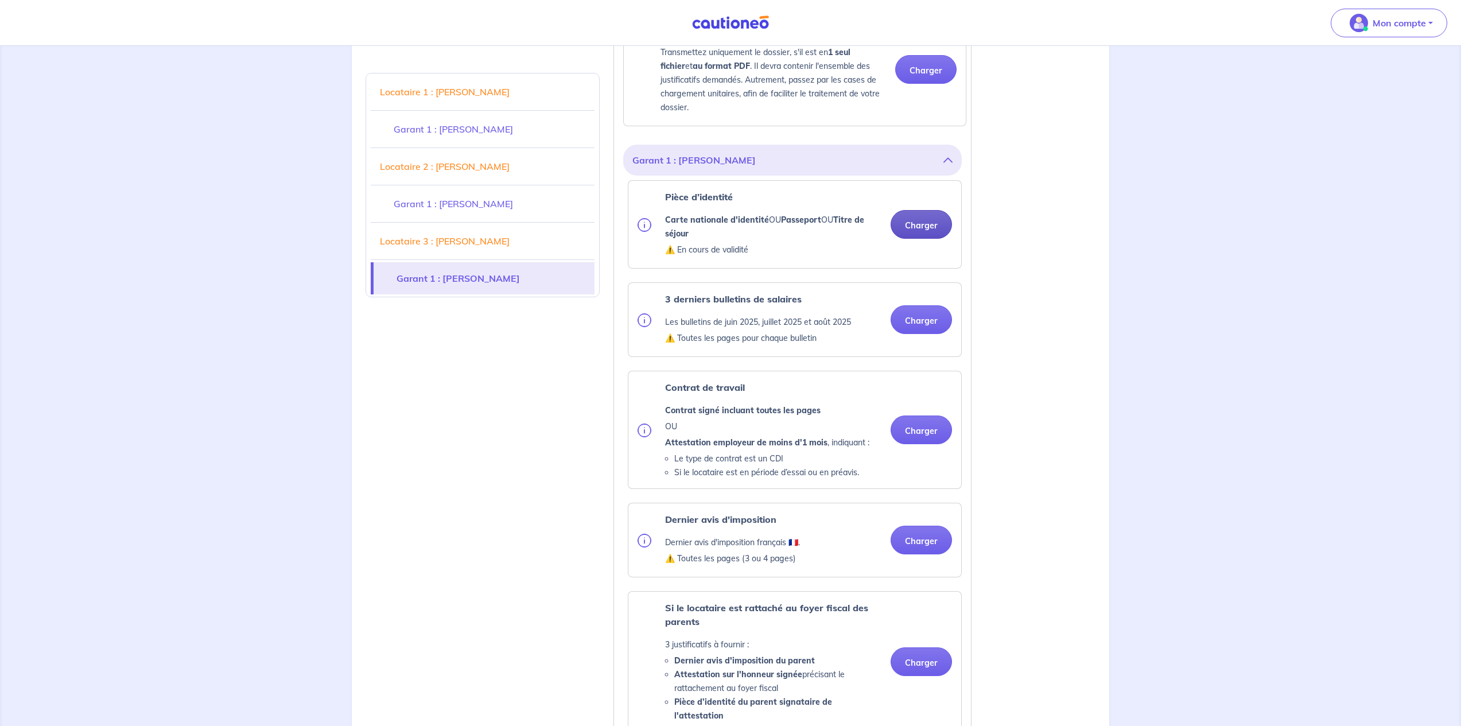
click at [927, 234] on button "Charger" at bounding box center [921, 224] width 61 height 29
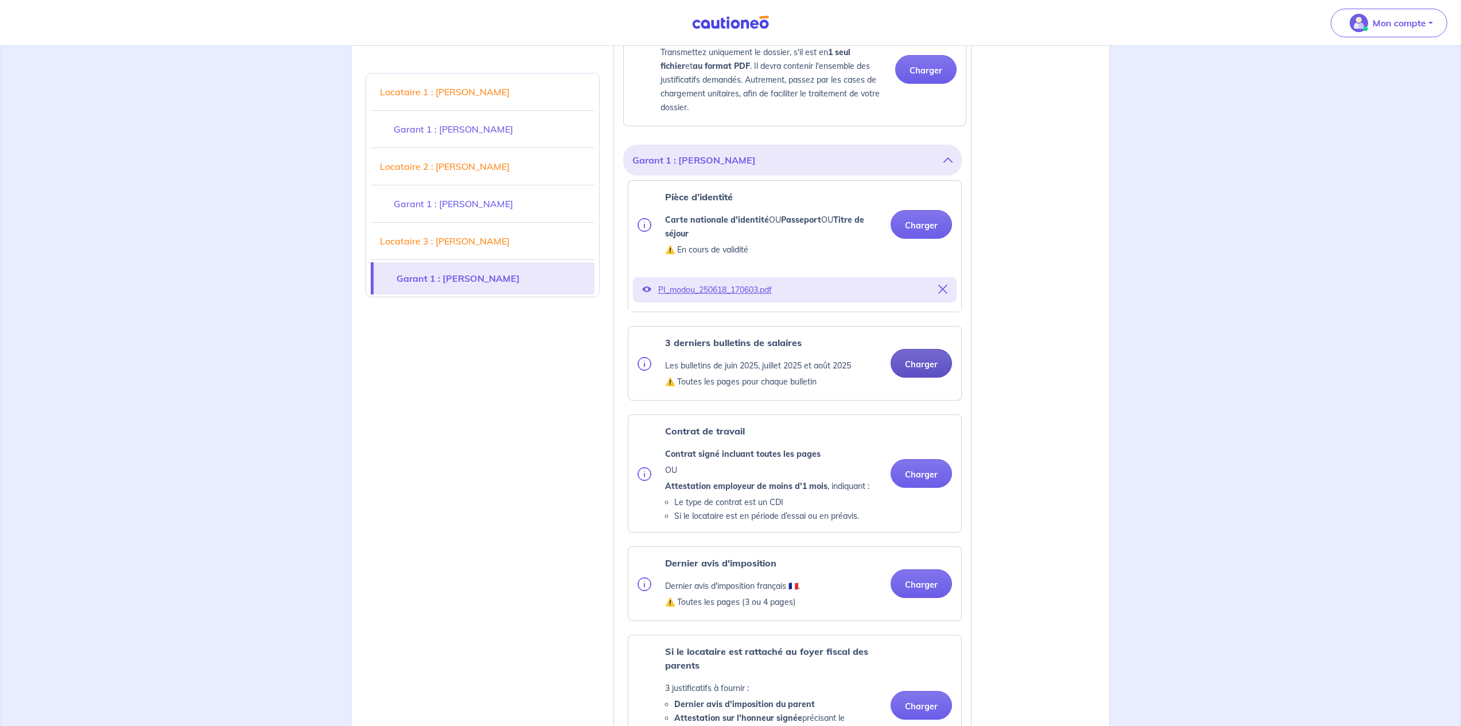
click at [912, 375] on button "Charger" at bounding box center [921, 363] width 61 height 29
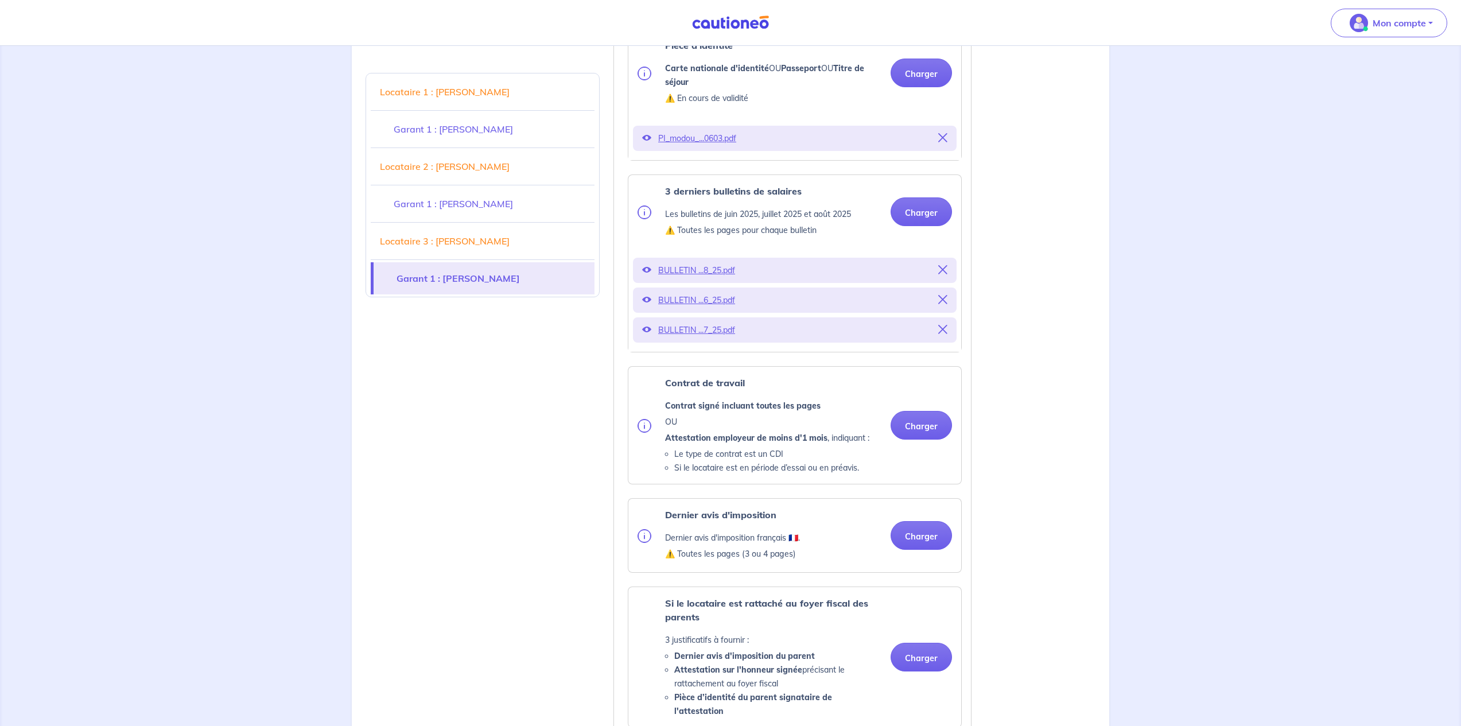
scroll to position [4019, 0]
click at [919, 436] on button "Charger" at bounding box center [921, 423] width 61 height 29
click at [922, 548] on button "Charger" at bounding box center [921, 533] width 61 height 29
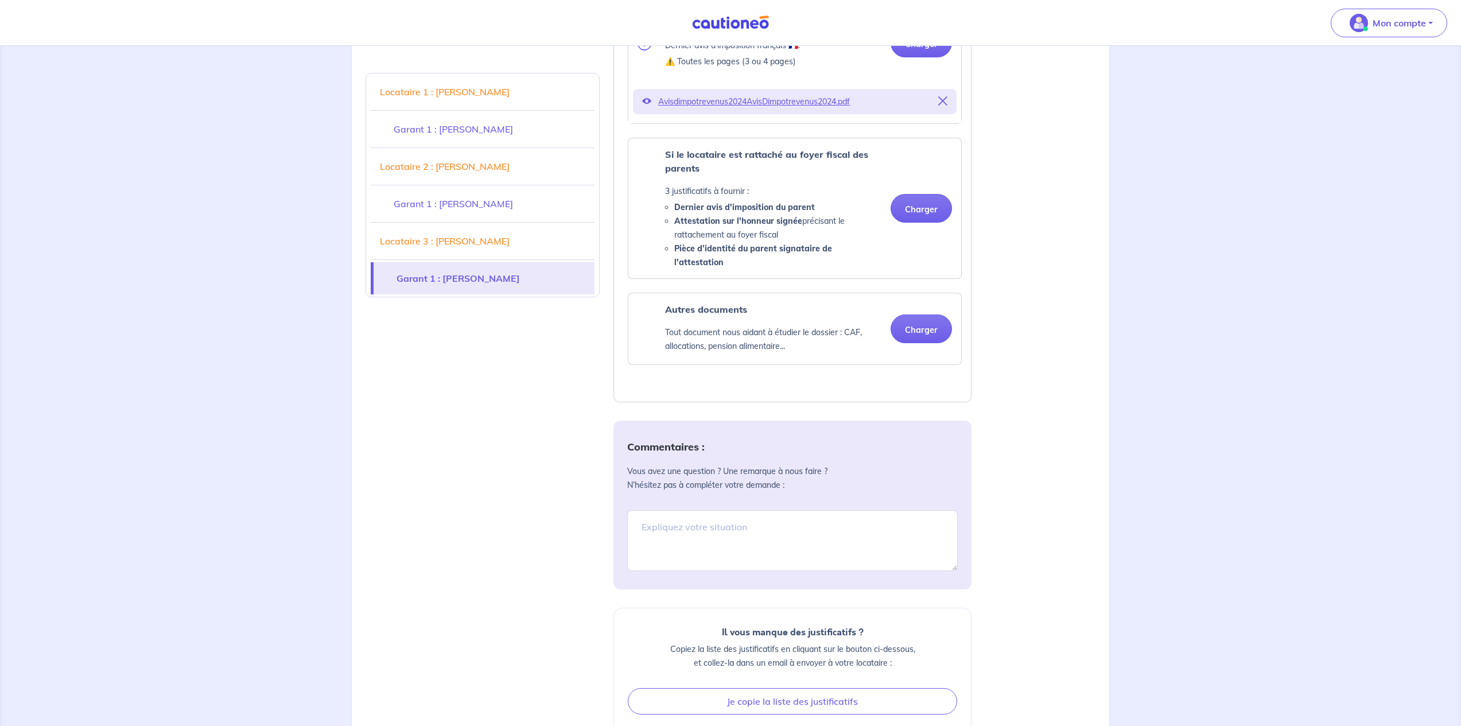
scroll to position [4648, 0]
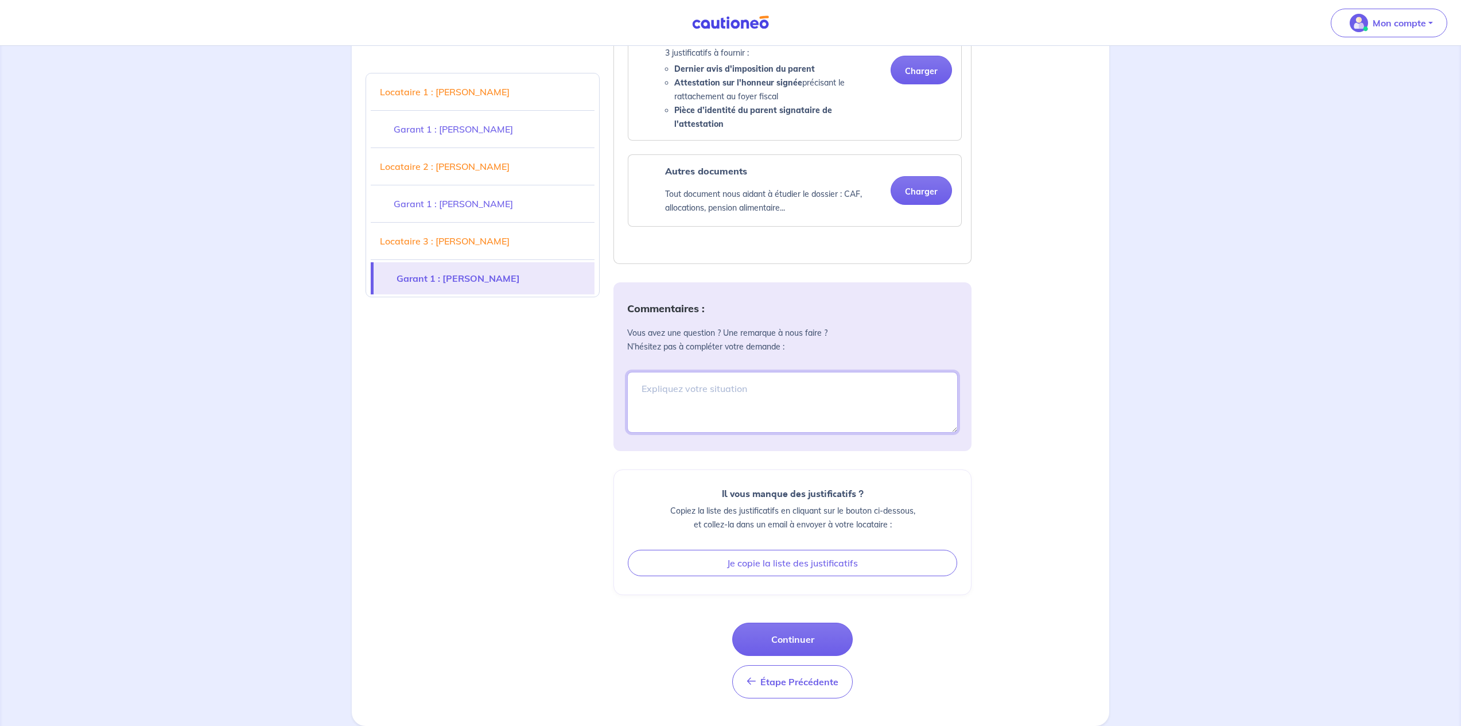
click at [746, 401] on textarea at bounding box center [792, 402] width 331 height 61
type textarea "Les trois étudiantes sont étrangères mais avec un récépissé d'attestation favor…"
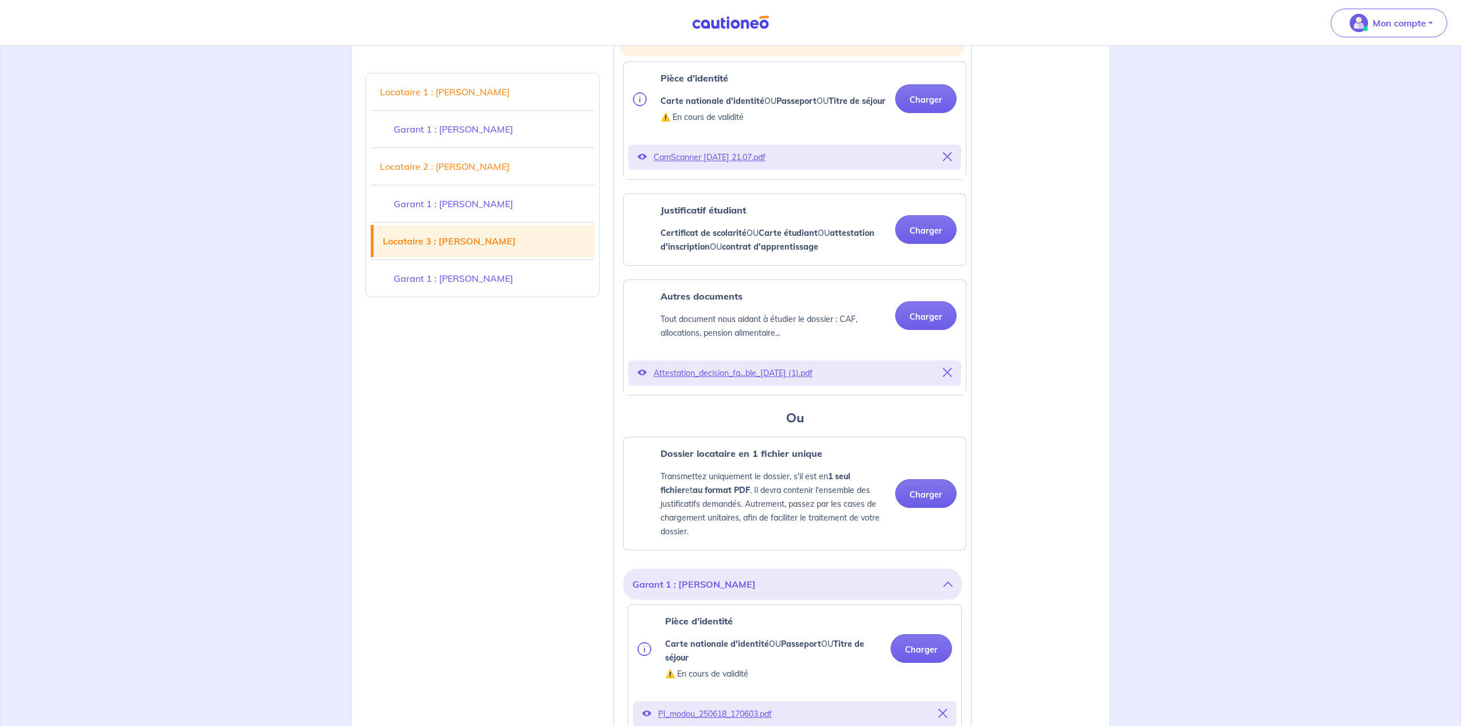
scroll to position [3378, 0]
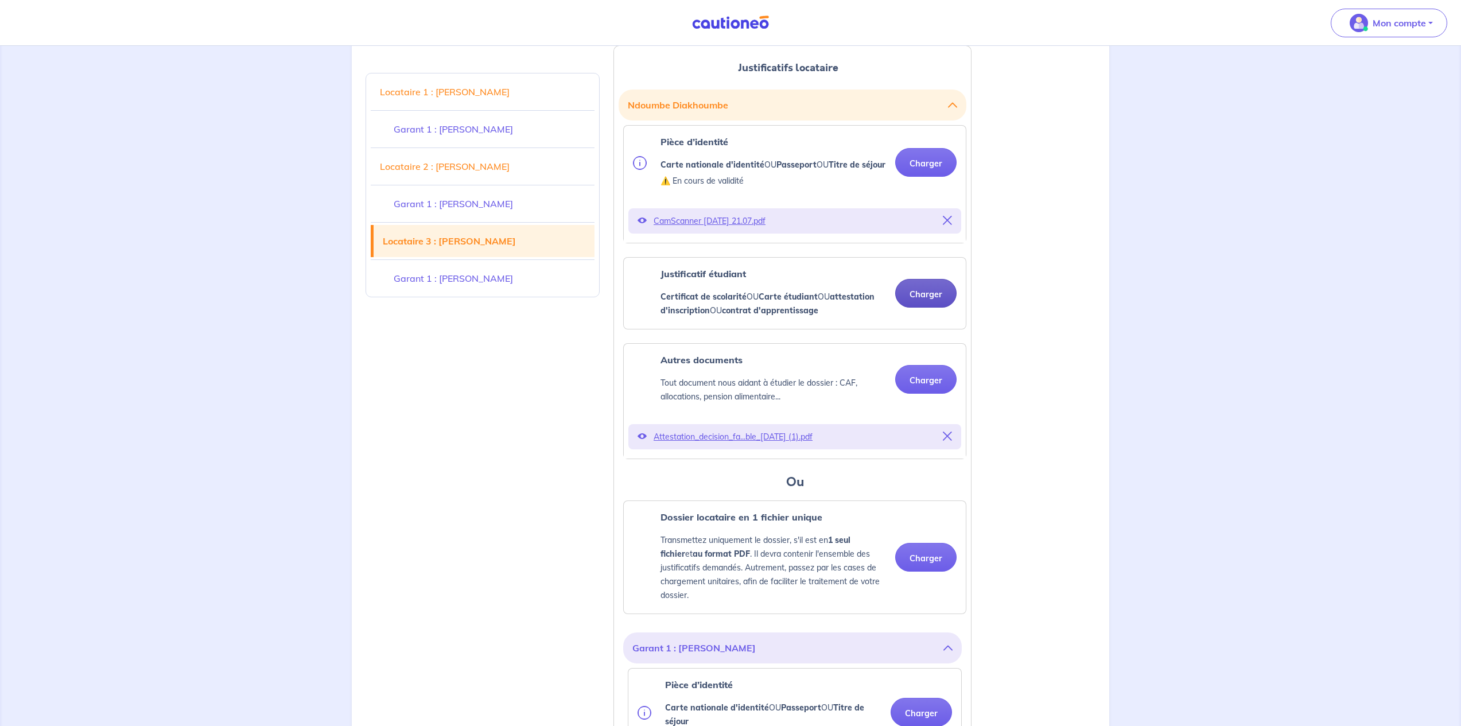
click at [925, 308] on button "Charger" at bounding box center [925, 293] width 61 height 29
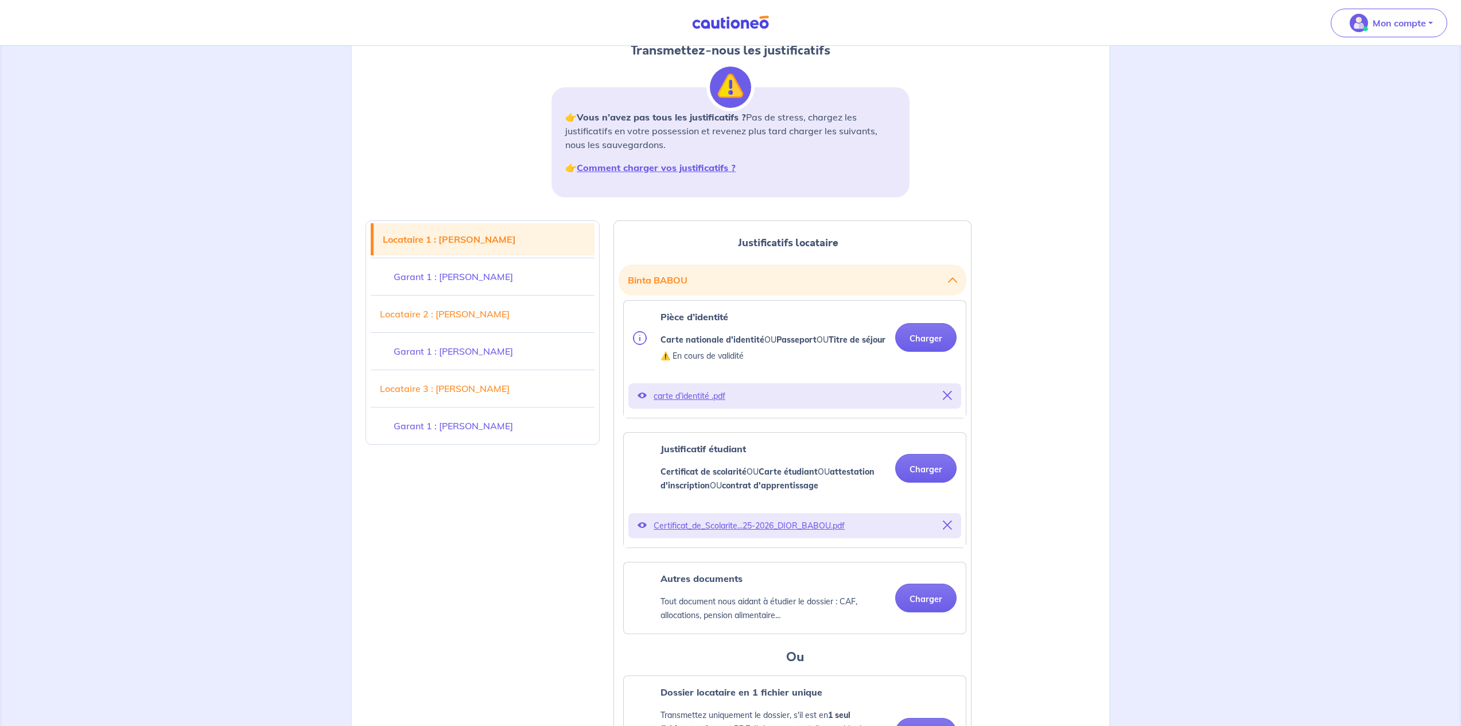
scroll to position [0, 0]
